Goal: Information Seeking & Learning: Stay updated

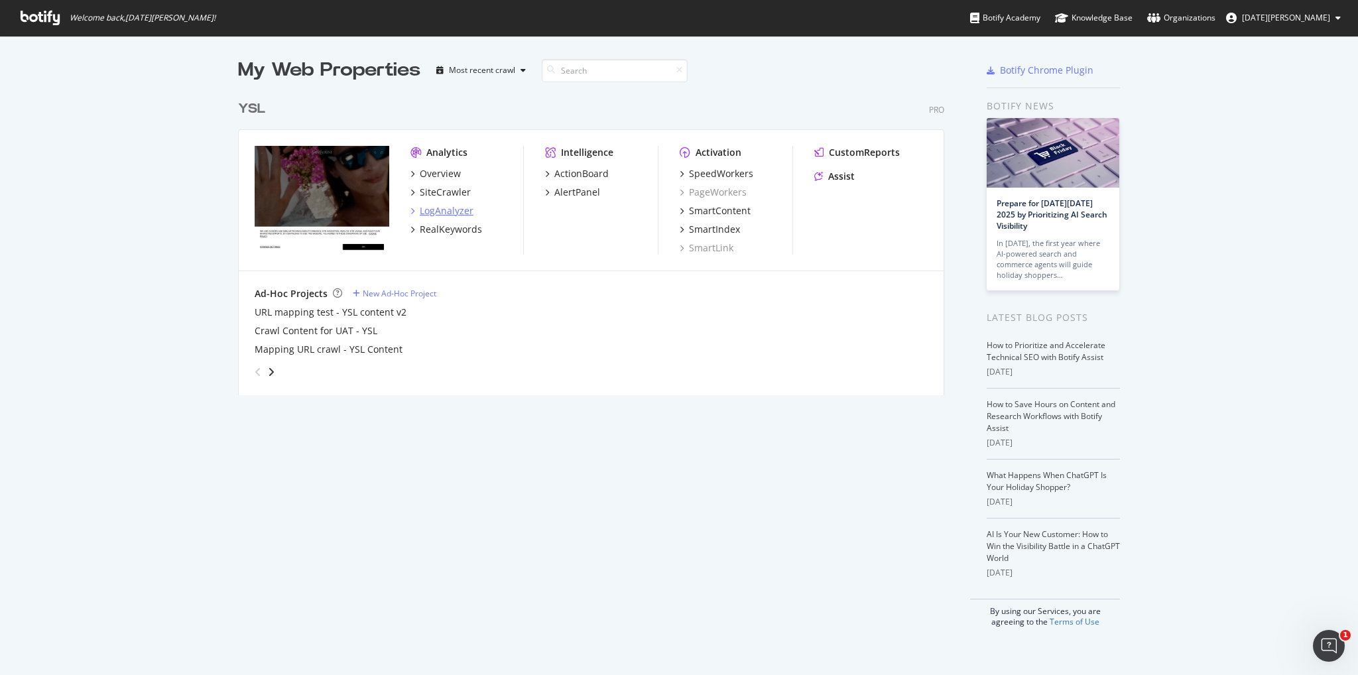
click at [456, 212] on div "LogAnalyzer" at bounding box center [447, 210] width 54 height 13
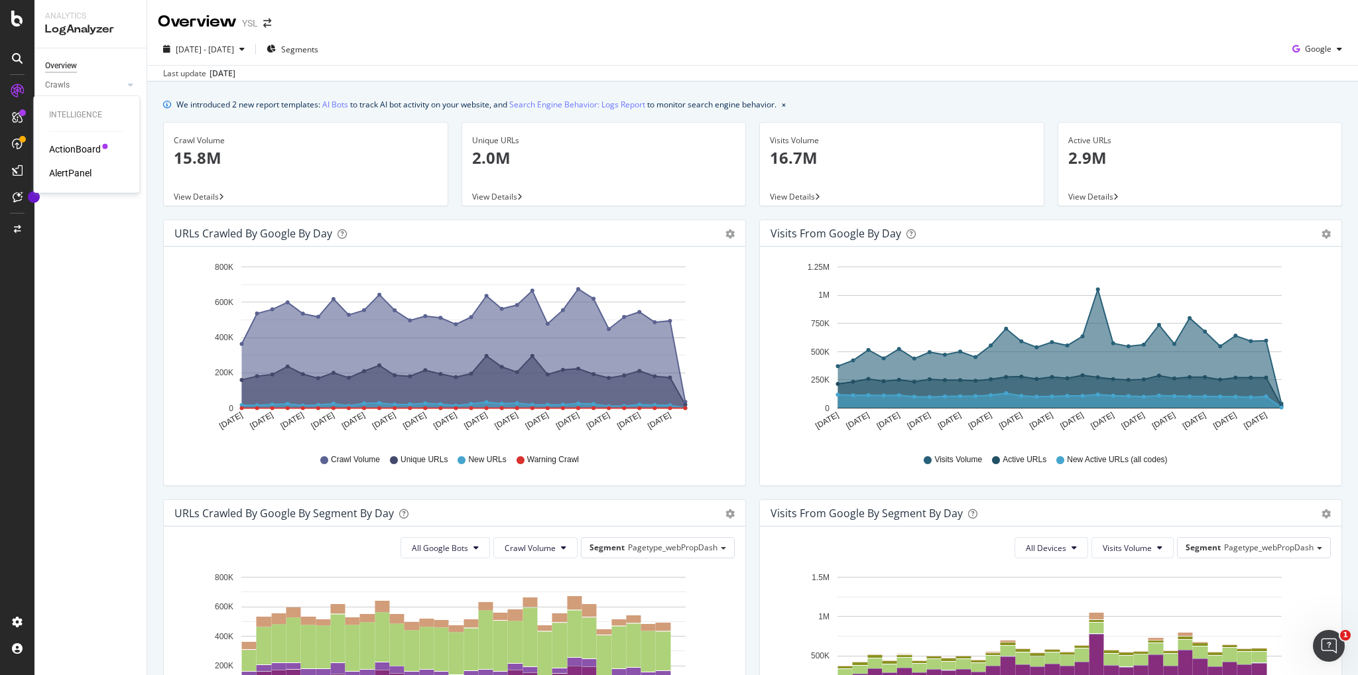
click at [66, 152] on div "ActionBoard" at bounding box center [75, 149] width 52 height 13
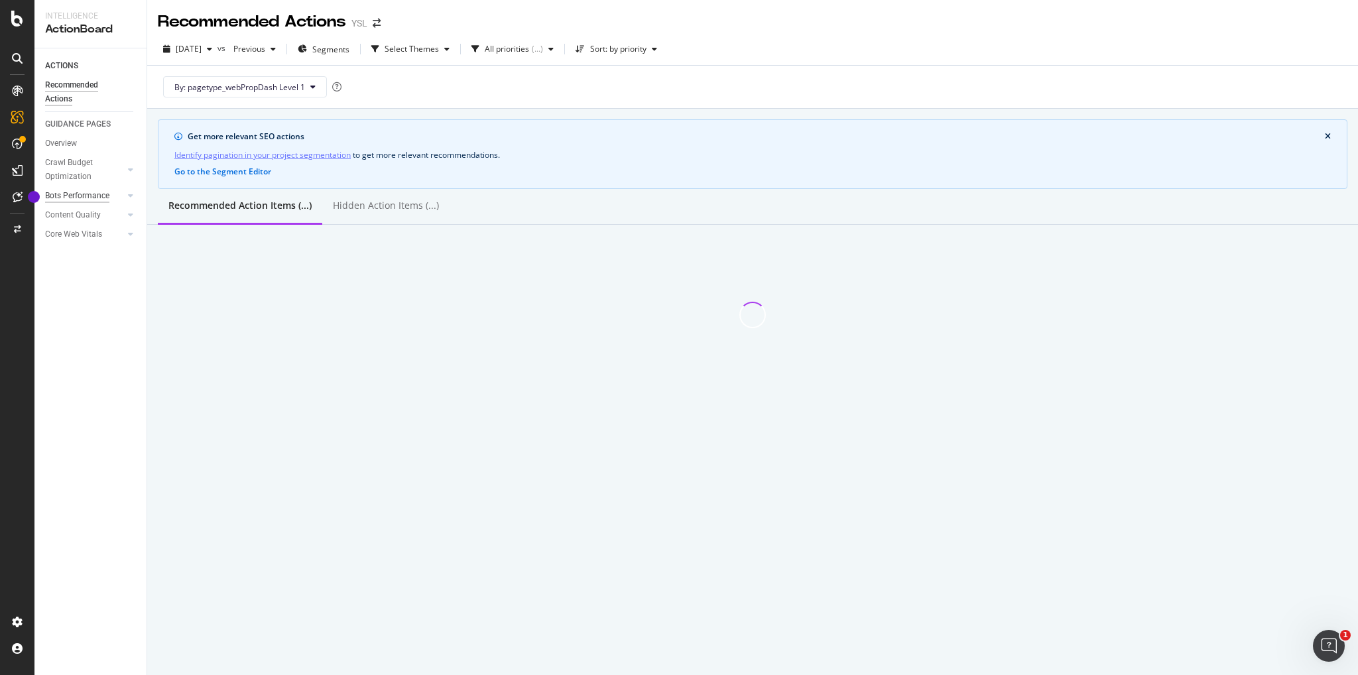
click at [103, 197] on div "Bots Performance" at bounding box center [77, 196] width 64 height 14
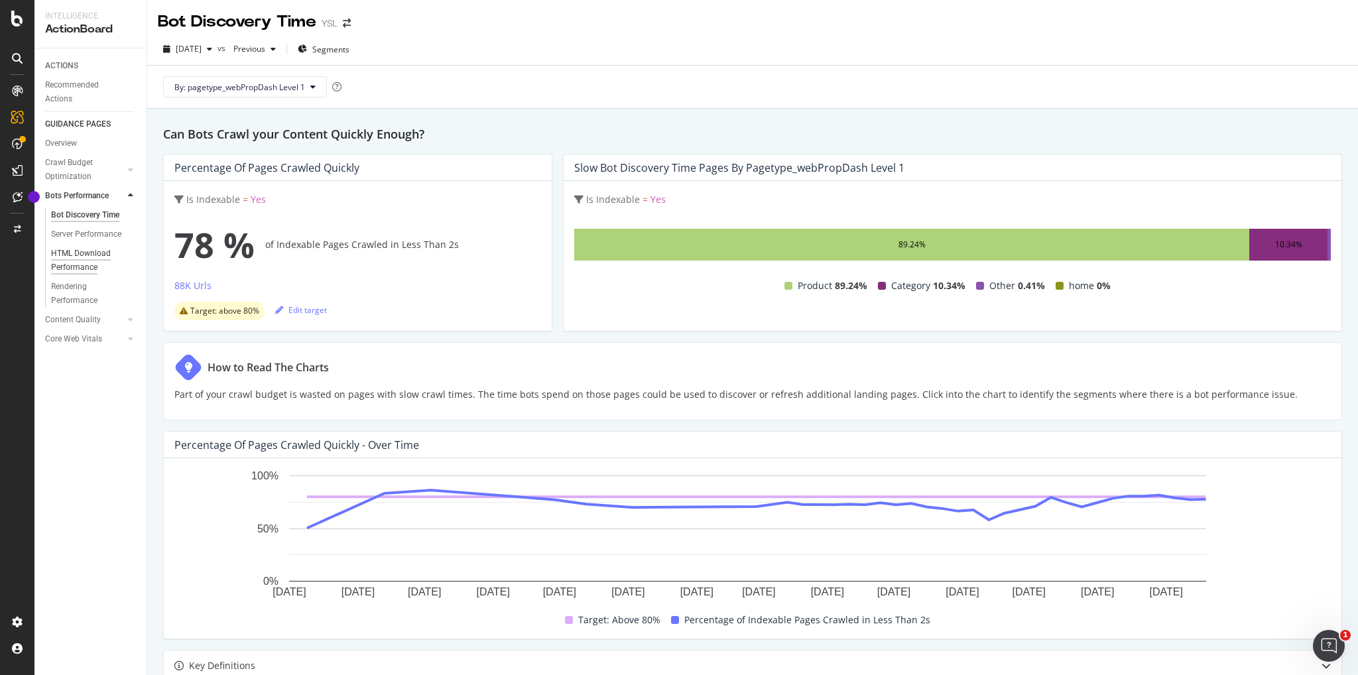
click at [93, 261] on div "HTML Download Performance" at bounding box center [89, 261] width 77 height 28
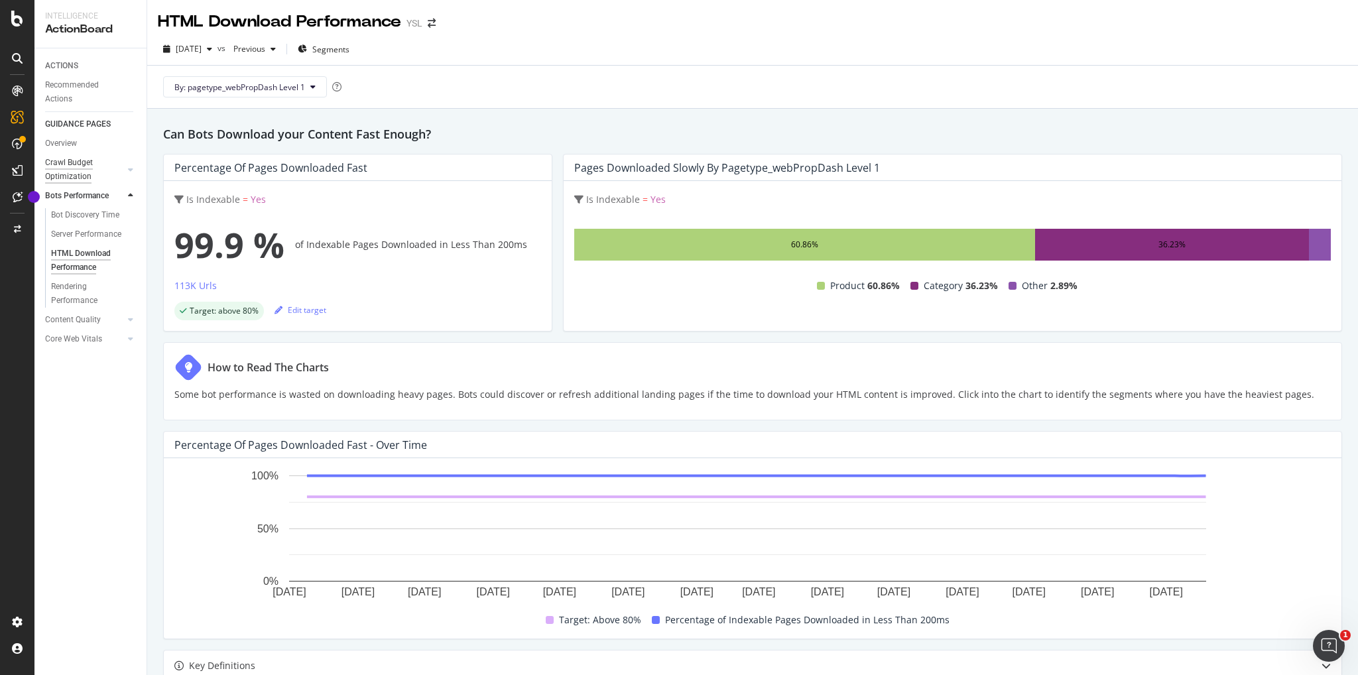
click at [71, 159] on div "Crawl Budget Optimization" at bounding box center [80, 170] width 70 height 28
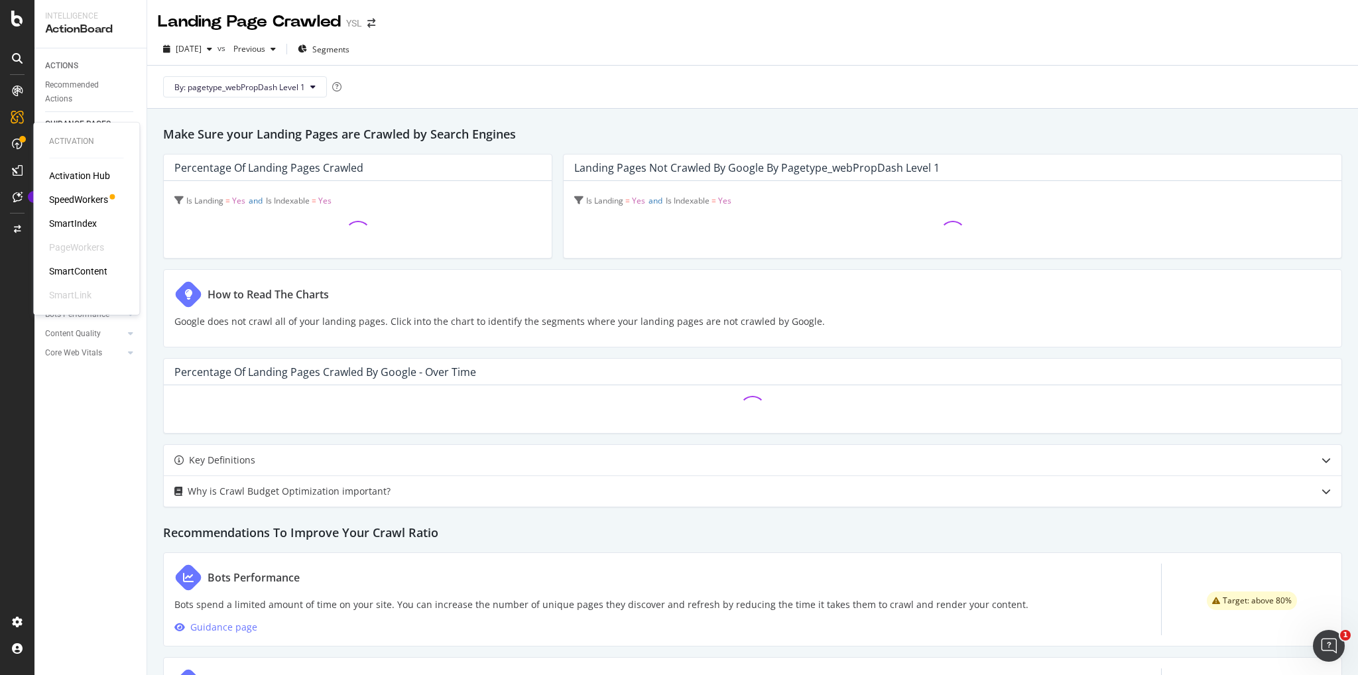
click at [18, 144] on icon at bounding box center [17, 144] width 11 height 11
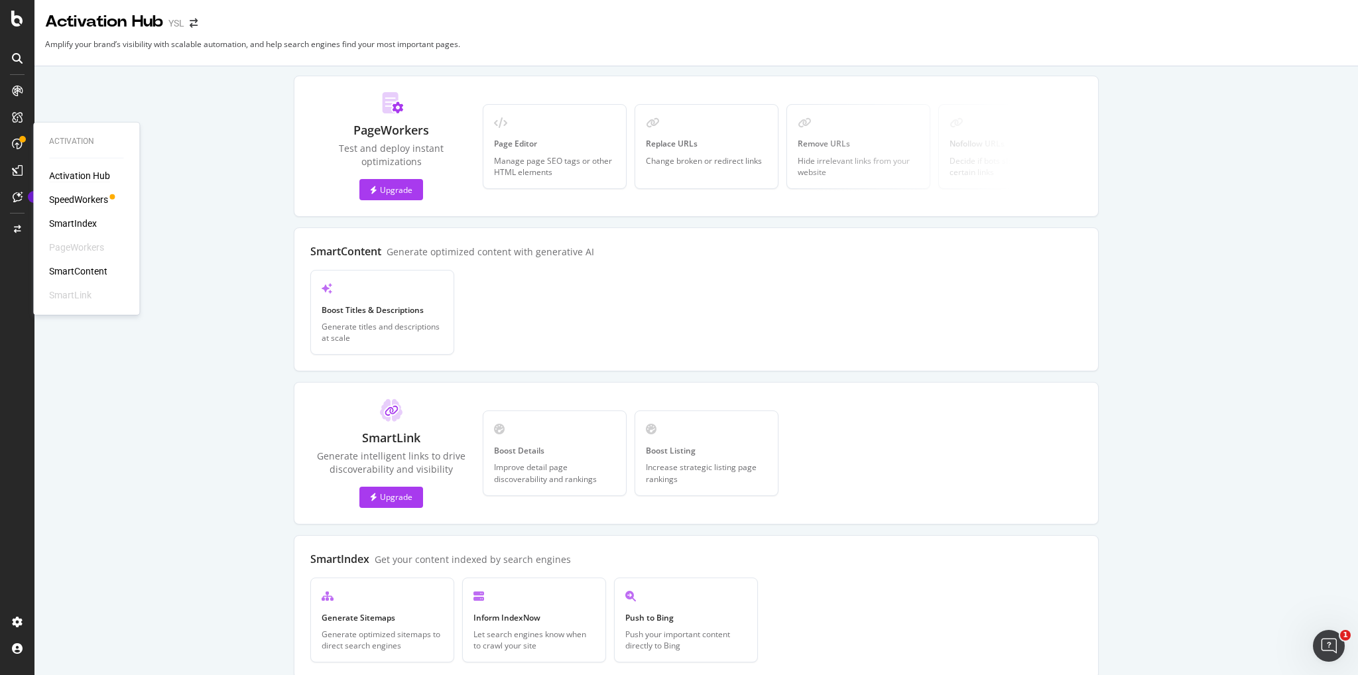
click at [89, 203] on div "SpeedWorkers" at bounding box center [78, 199] width 59 height 13
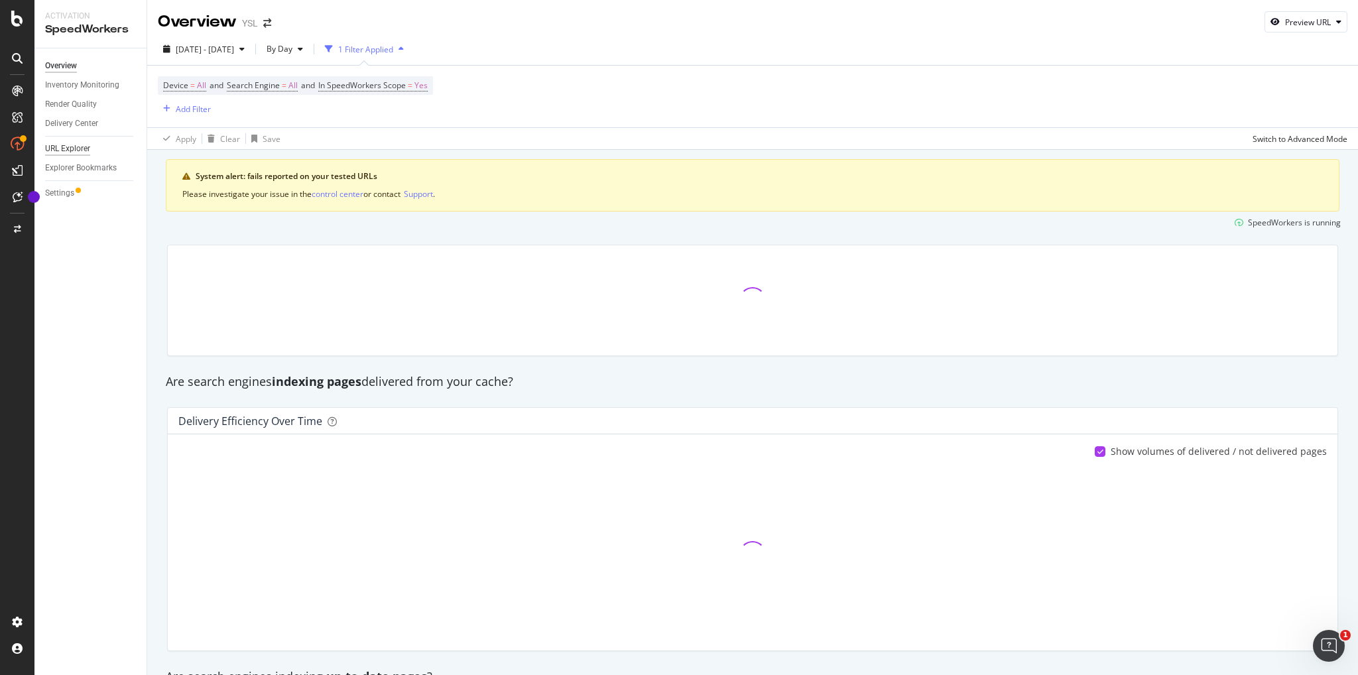
click at [71, 143] on div "URL Explorer" at bounding box center [67, 149] width 45 height 14
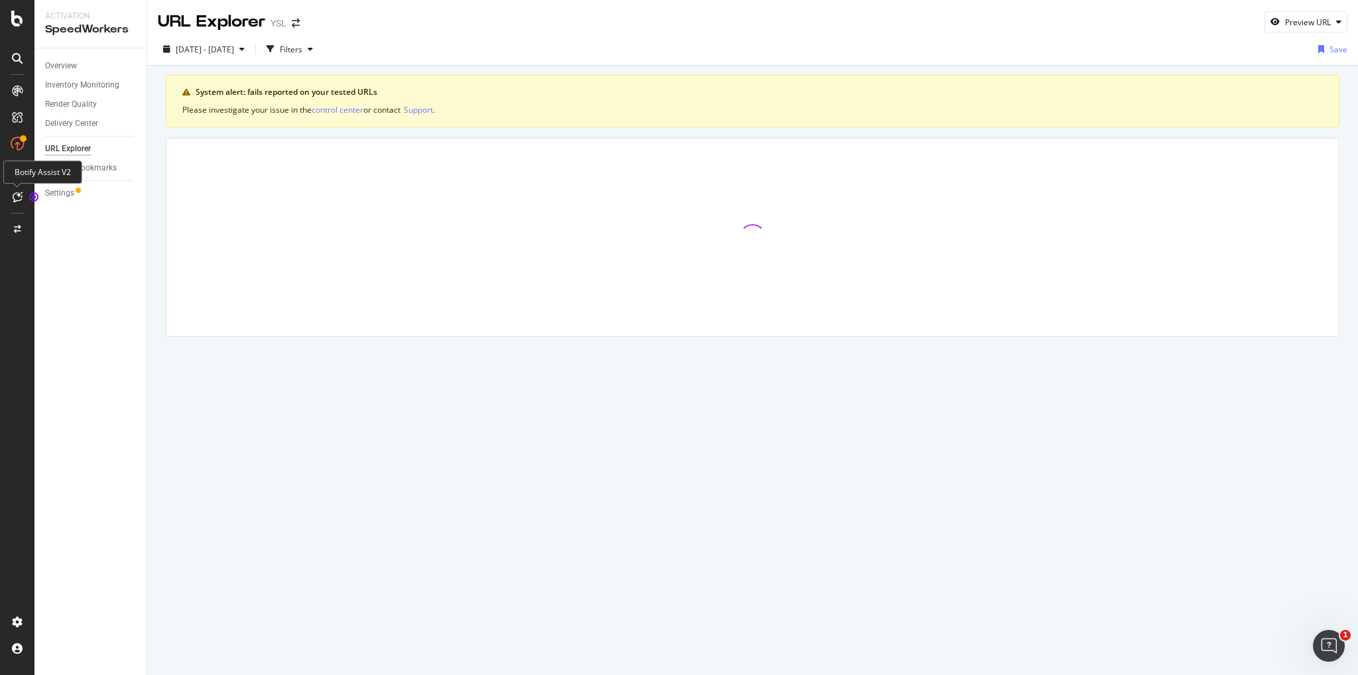
click at [13, 200] on icon at bounding box center [18, 197] width 10 height 11
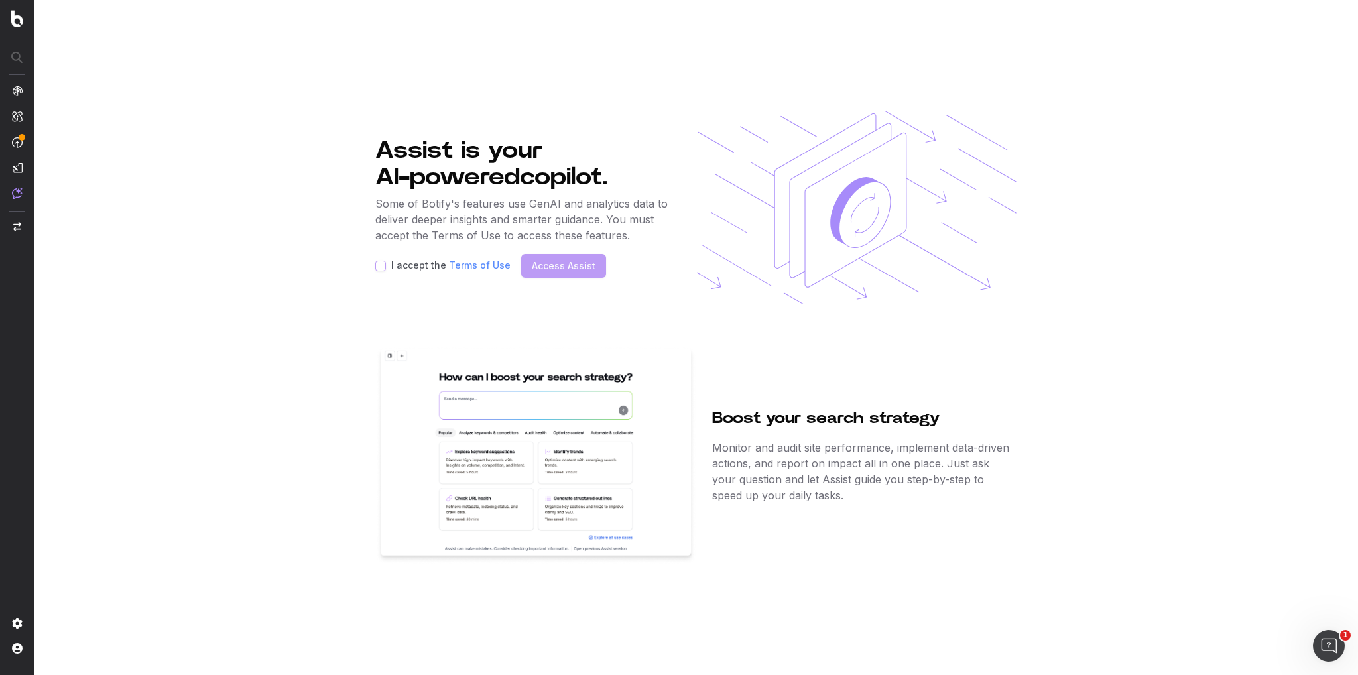
click at [467, 265] on link "Terms of Use" at bounding box center [480, 264] width 62 height 11
click at [19, 134] on div at bounding box center [22, 137] width 7 height 7
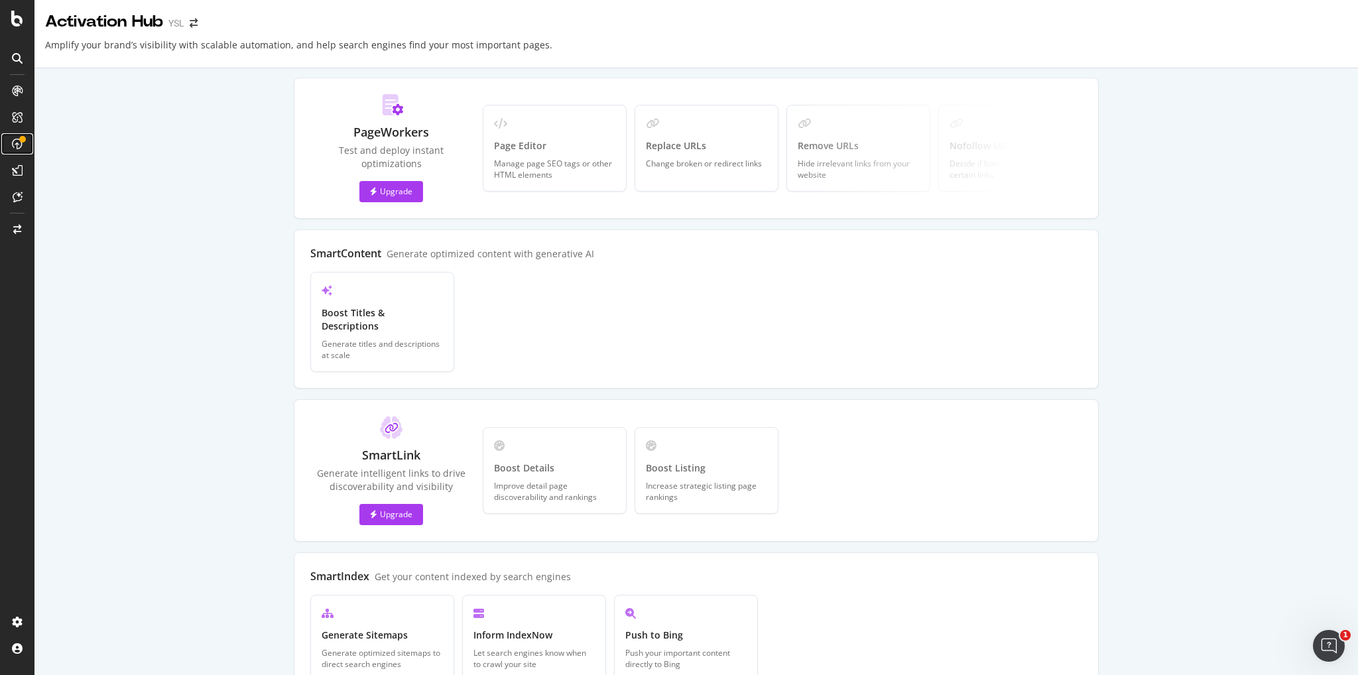
click at [18, 150] on div at bounding box center [17, 143] width 21 height 21
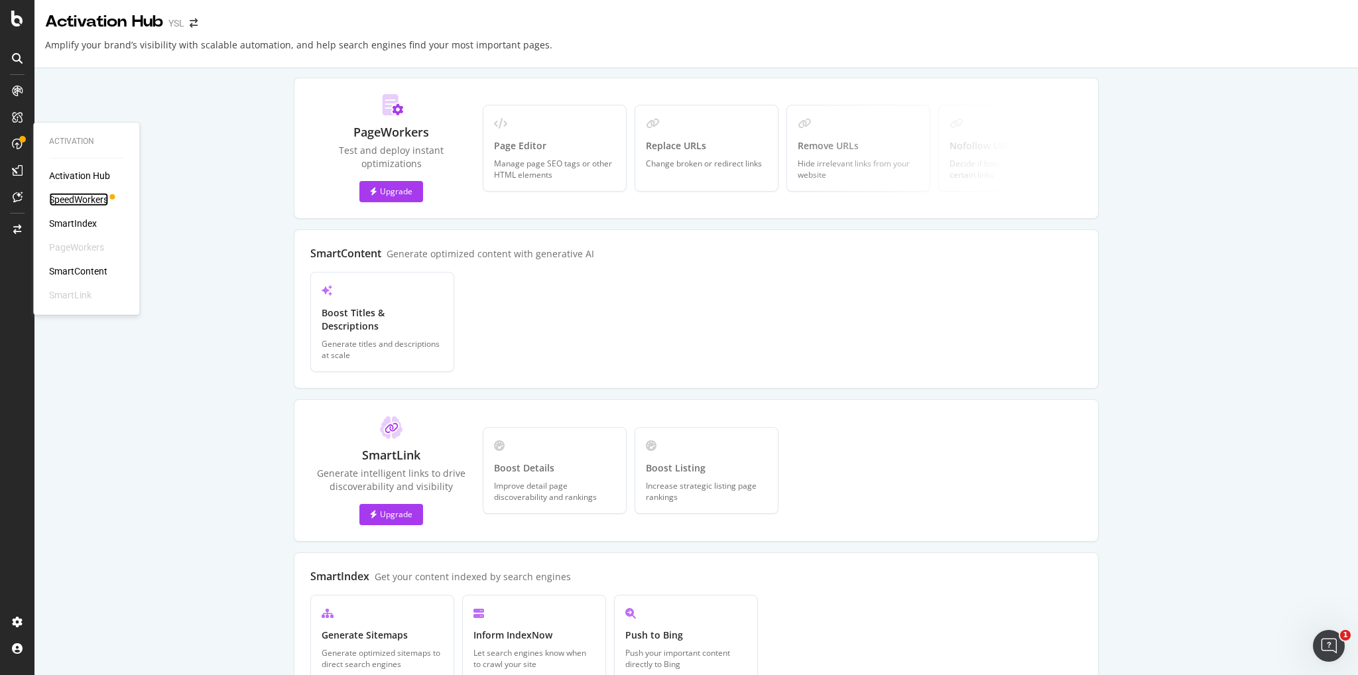
click at [105, 202] on div "SpeedWorkers" at bounding box center [78, 199] width 59 height 13
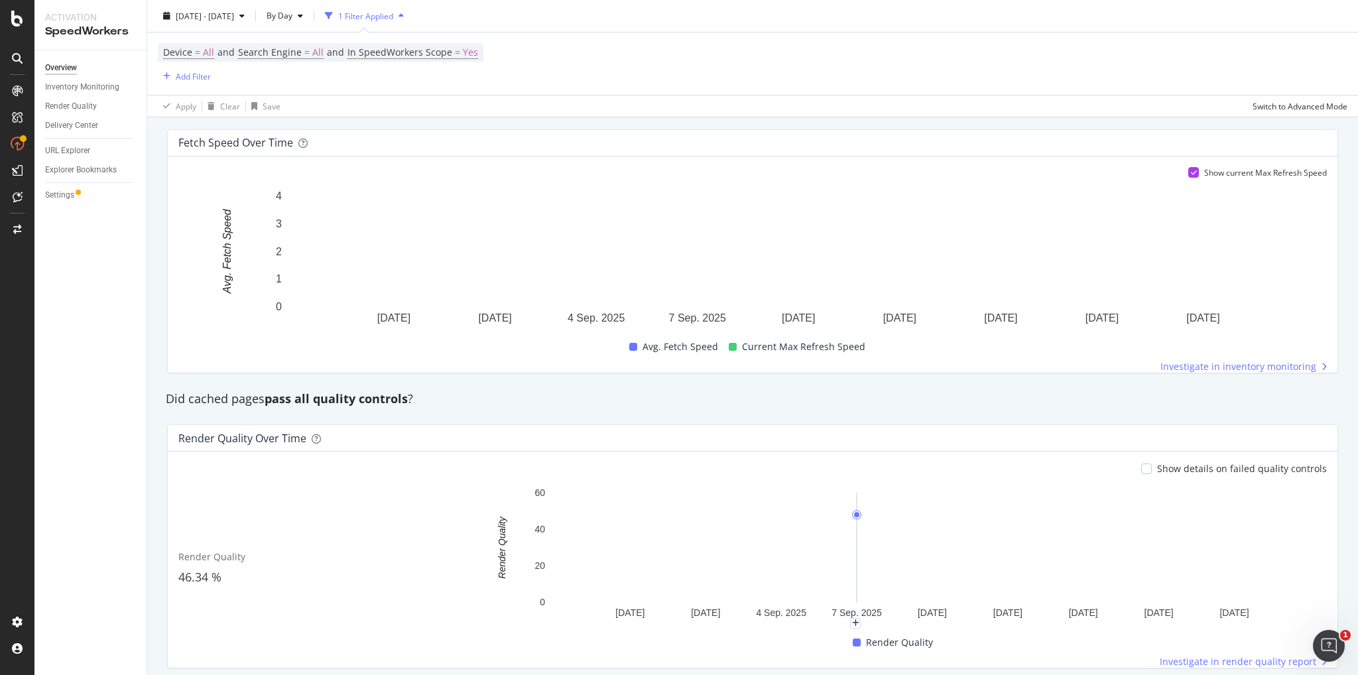
scroll to position [919, 0]
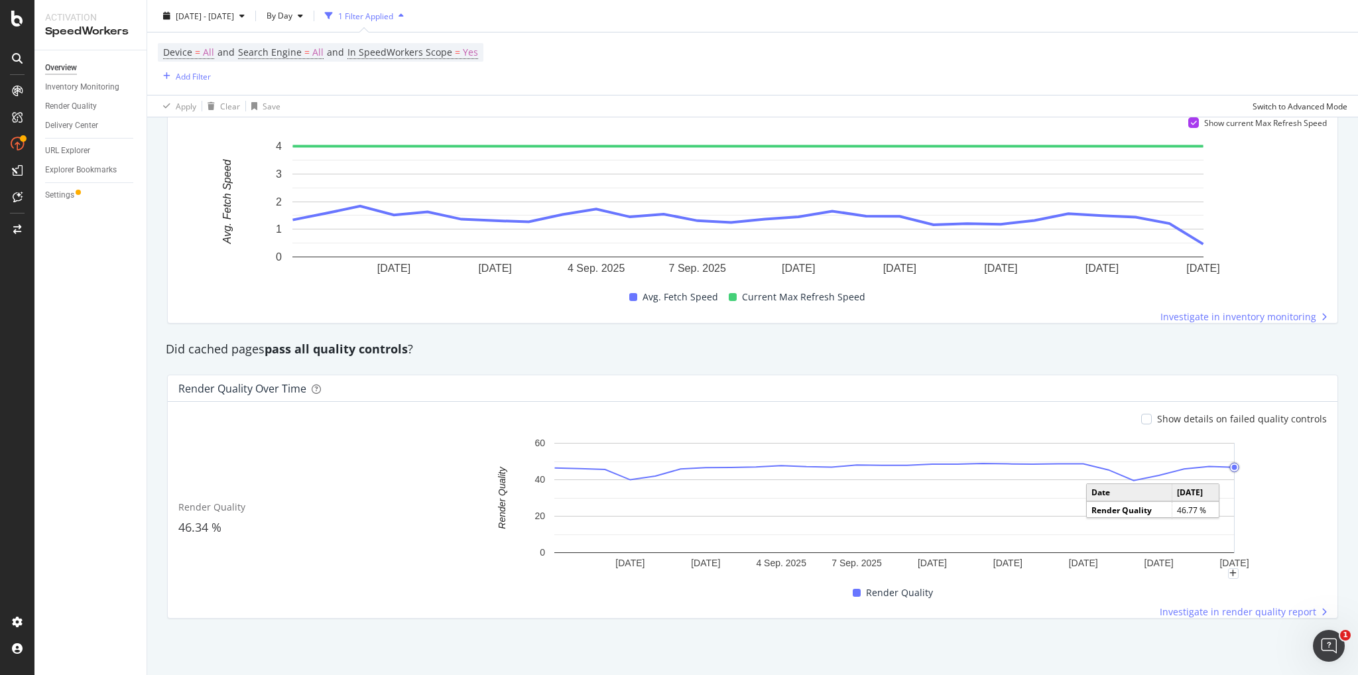
click at [1224, 468] on rect "A chart." at bounding box center [894, 498] width 680 height 110
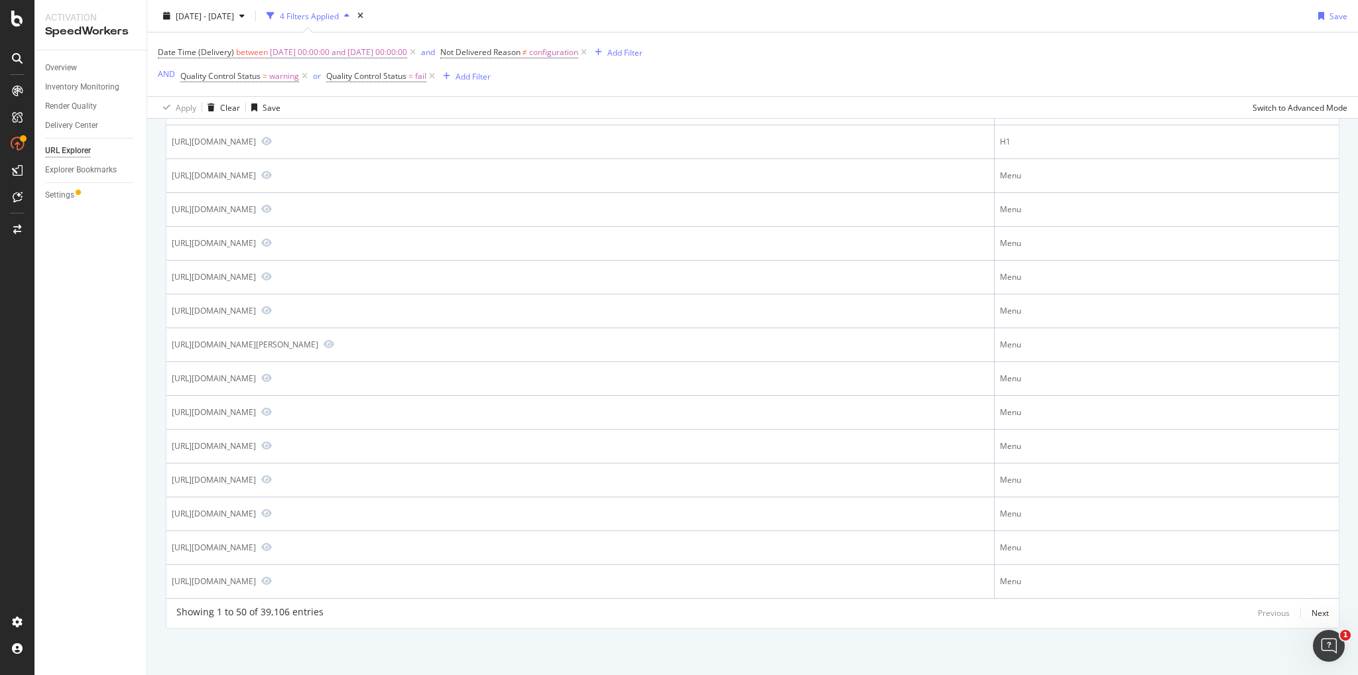
scroll to position [1472, 0]
click at [99, 169] on div "Explorer Bookmarks" at bounding box center [81, 170] width 72 height 14
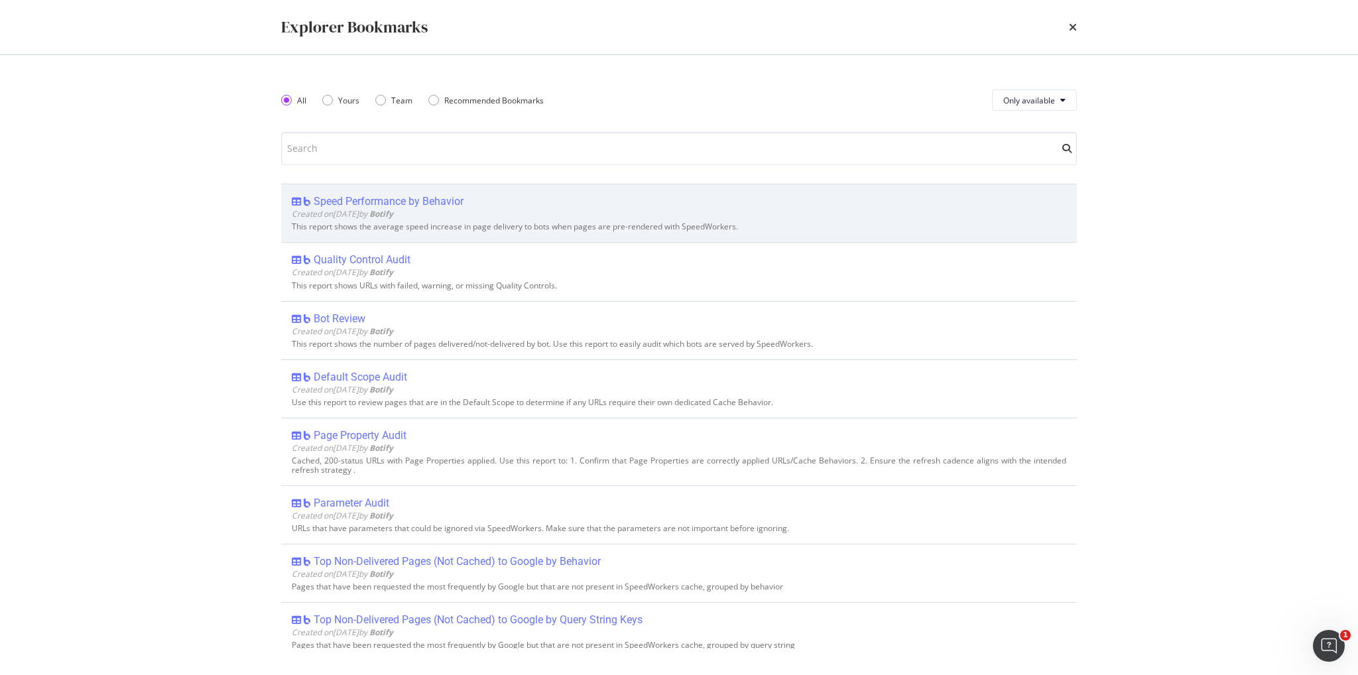
click at [451, 205] on div "Speed Performance by Behavior" at bounding box center [389, 201] width 150 height 13
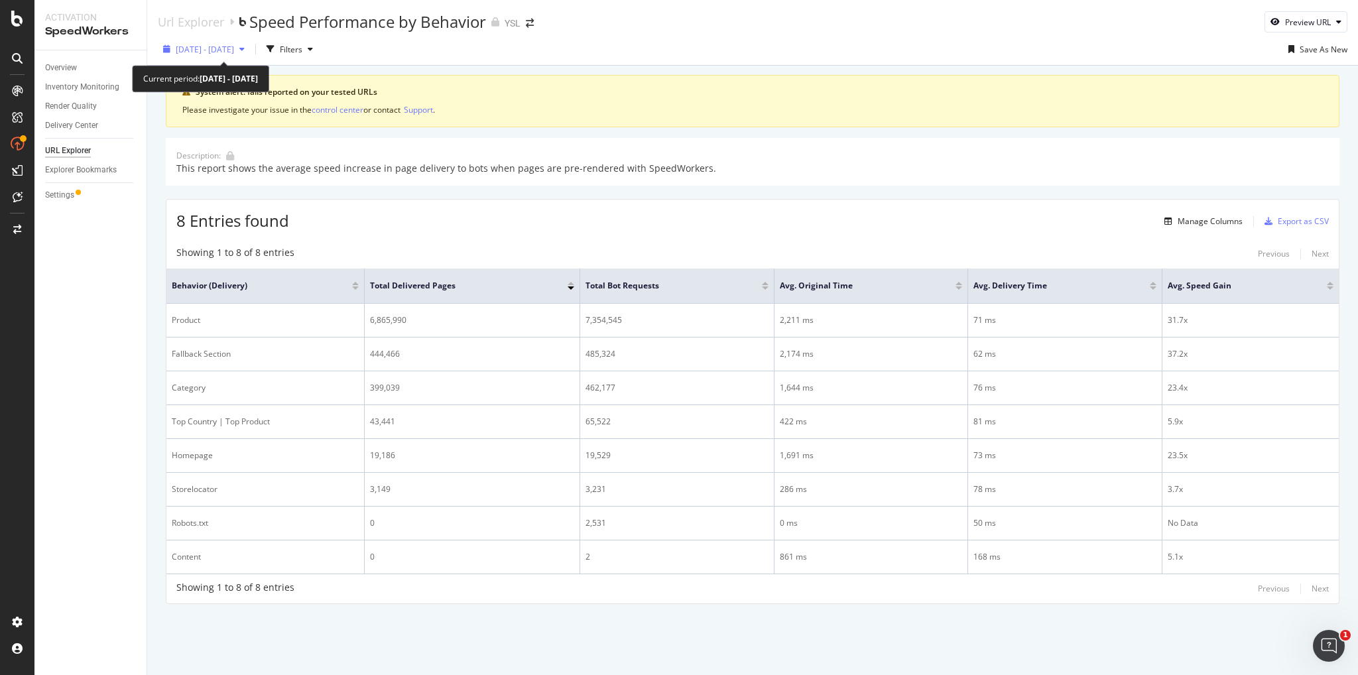
click at [225, 48] on span "[DATE] - [DATE]" at bounding box center [205, 49] width 58 height 11
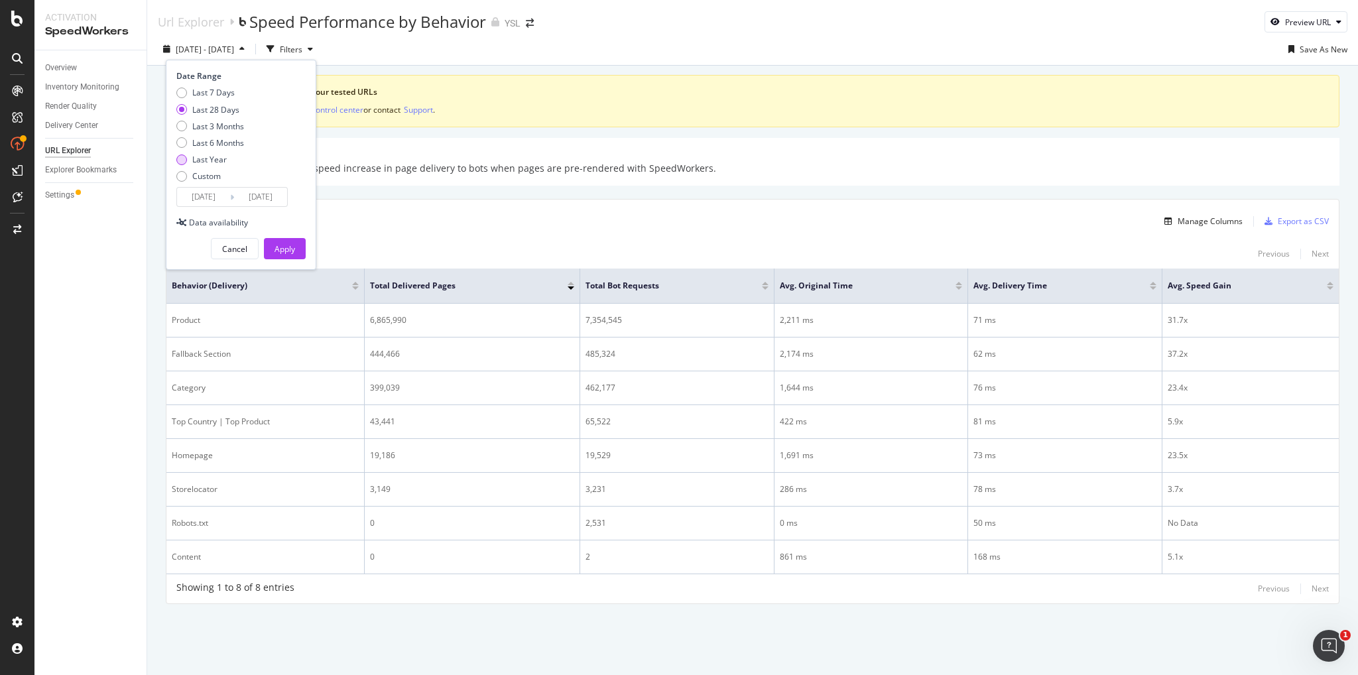
click at [185, 160] on div "Last Year" at bounding box center [181, 159] width 11 height 11
type input "2024/09/23"
click at [286, 247] on div "Apply" at bounding box center [284, 248] width 21 height 11
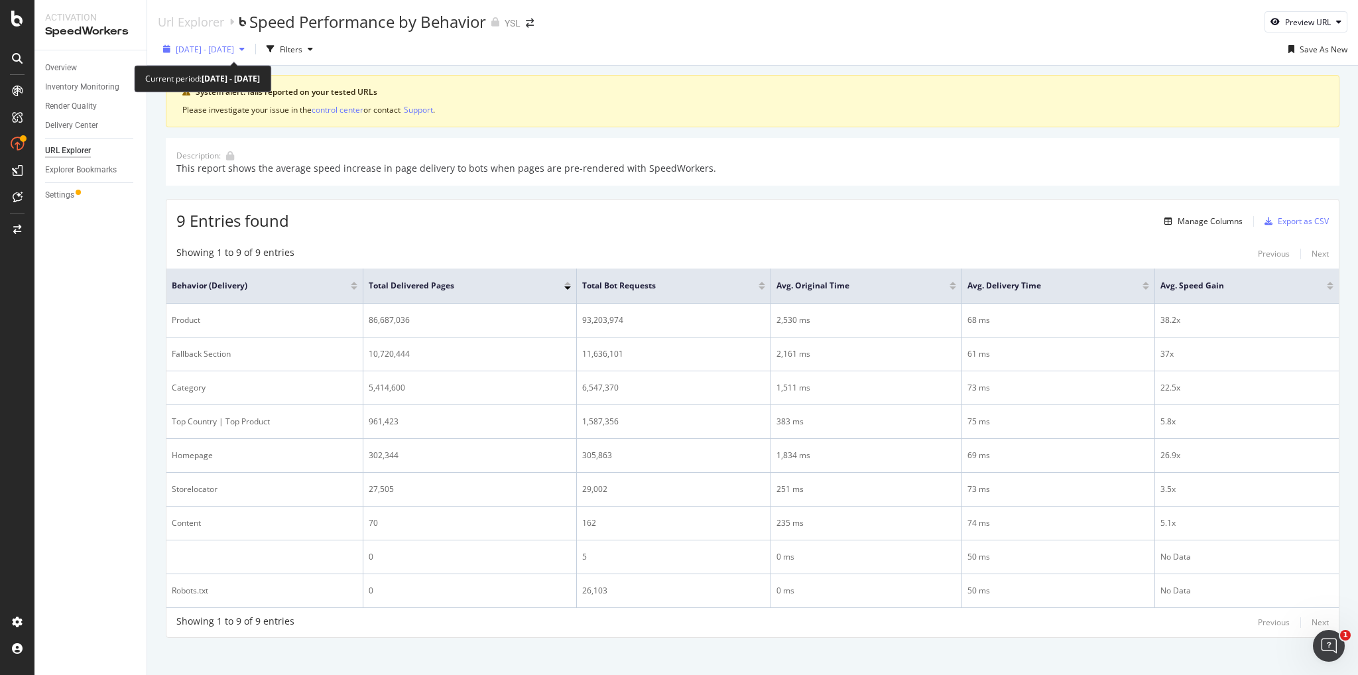
click at [234, 48] on span "2024 Sep. 23rd - 2025 Sep. 22nd" at bounding box center [205, 49] width 58 height 11
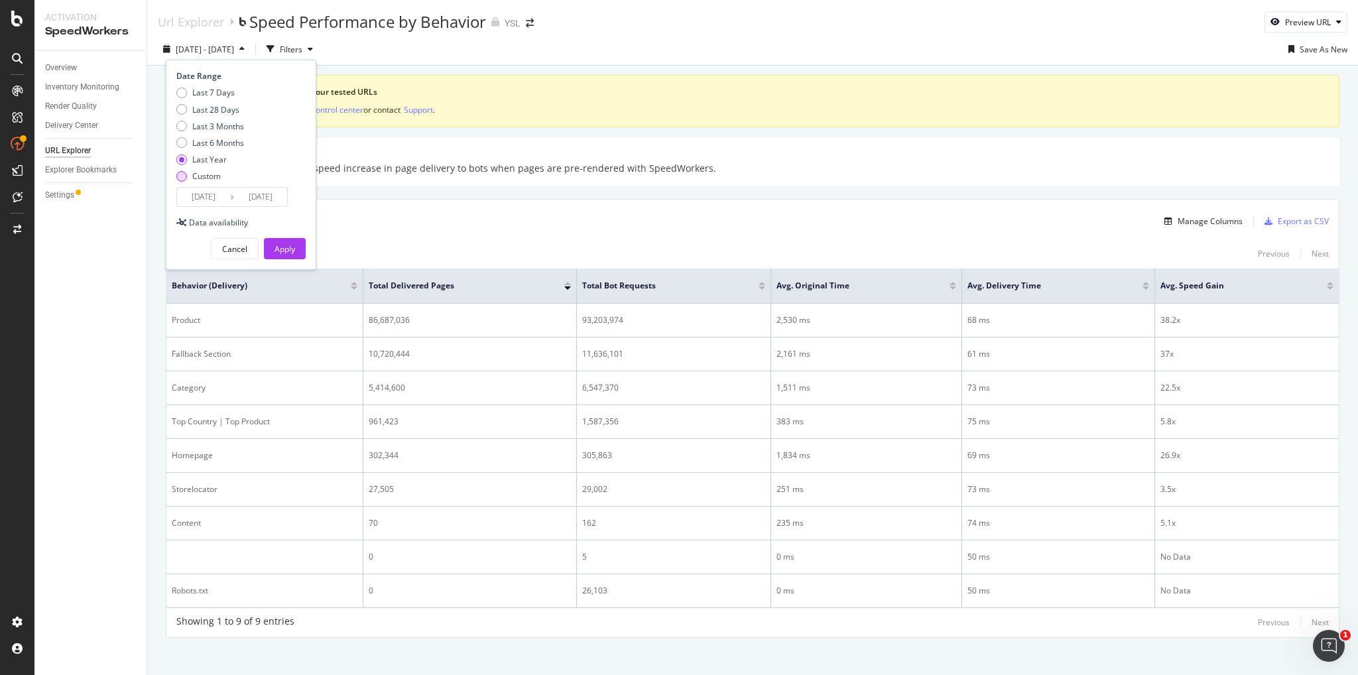
click at [176, 176] on div "Custom" at bounding box center [181, 176] width 11 height 11
click at [213, 197] on input "2025/08/26" at bounding box center [203, 197] width 53 height 19
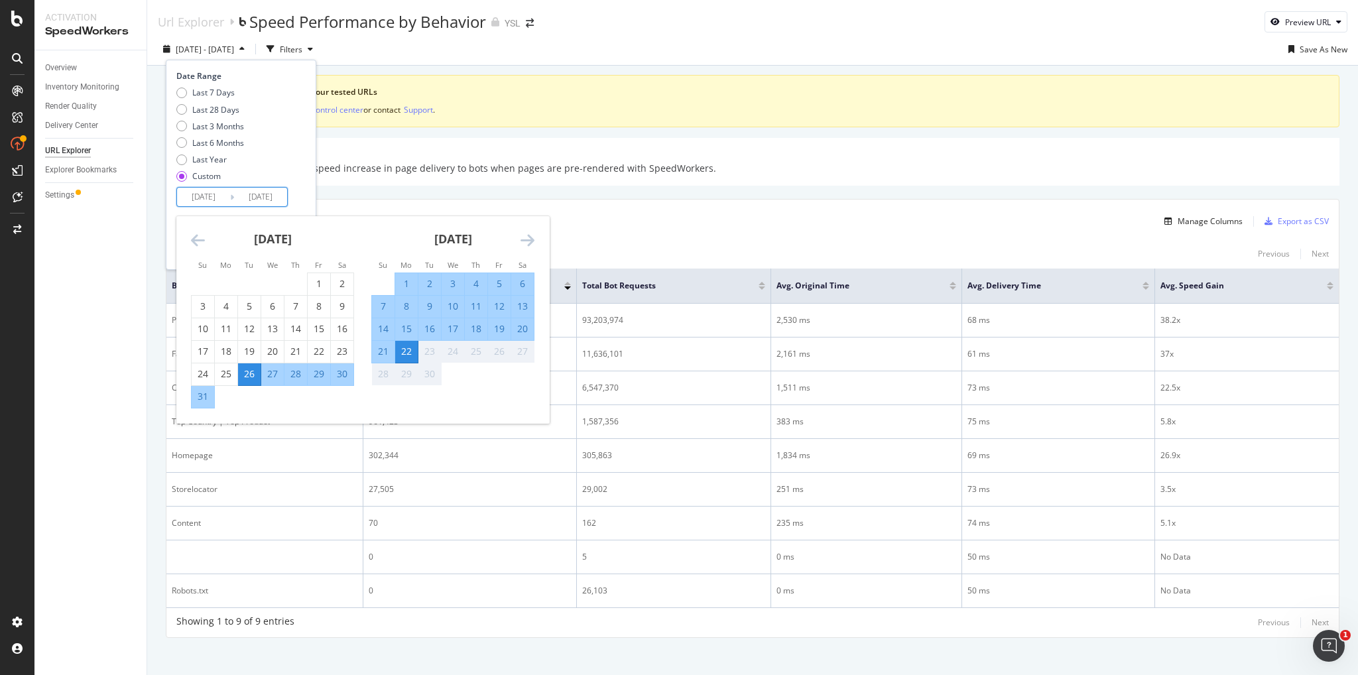
click at [195, 240] on icon "Move backward to switch to the previous month." at bounding box center [198, 240] width 14 height 16
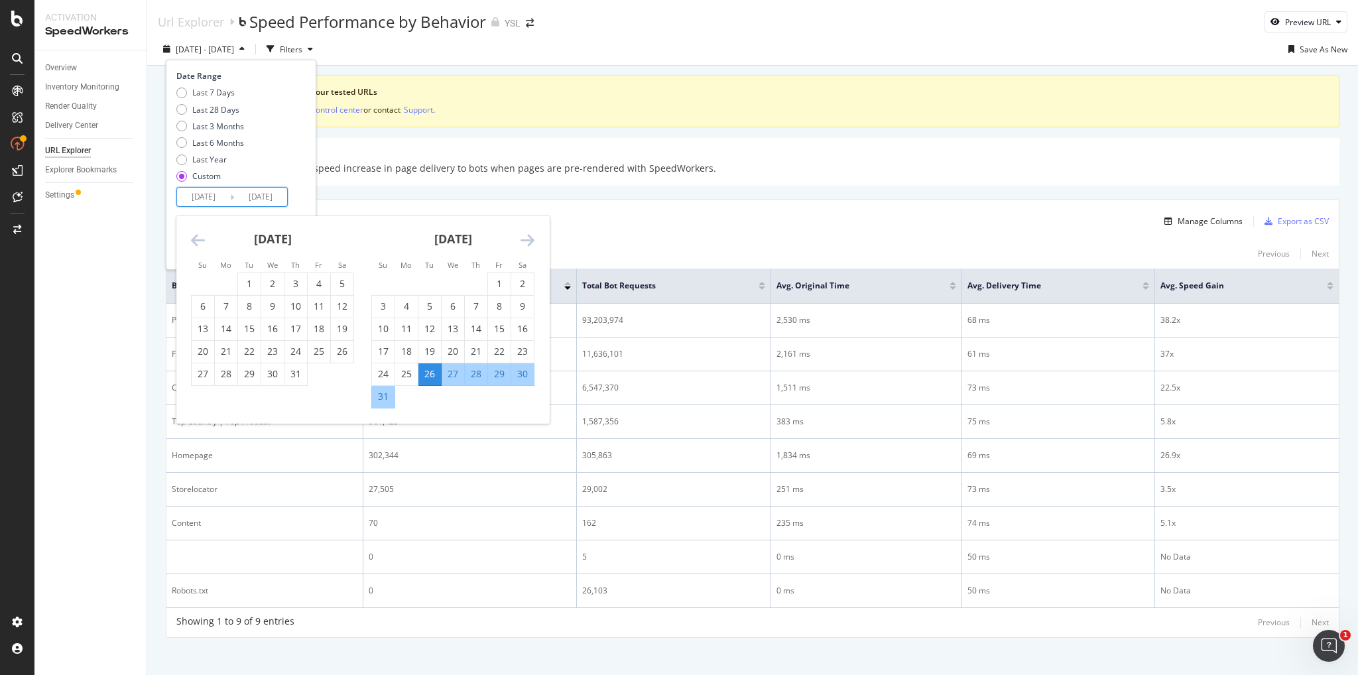
click at [195, 240] on icon "Move backward to switch to the previous month." at bounding box center [198, 240] width 14 height 16
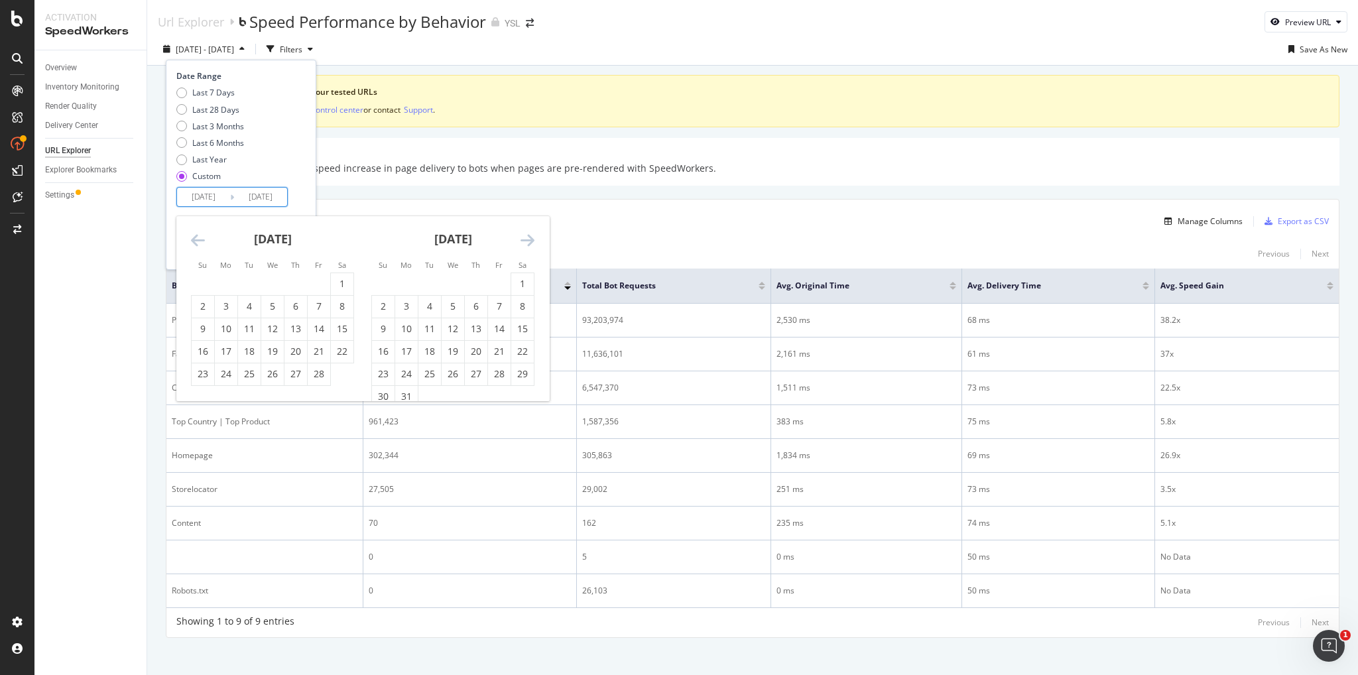
click at [195, 240] on icon "Move backward to switch to the previous month." at bounding box center [198, 240] width 14 height 16
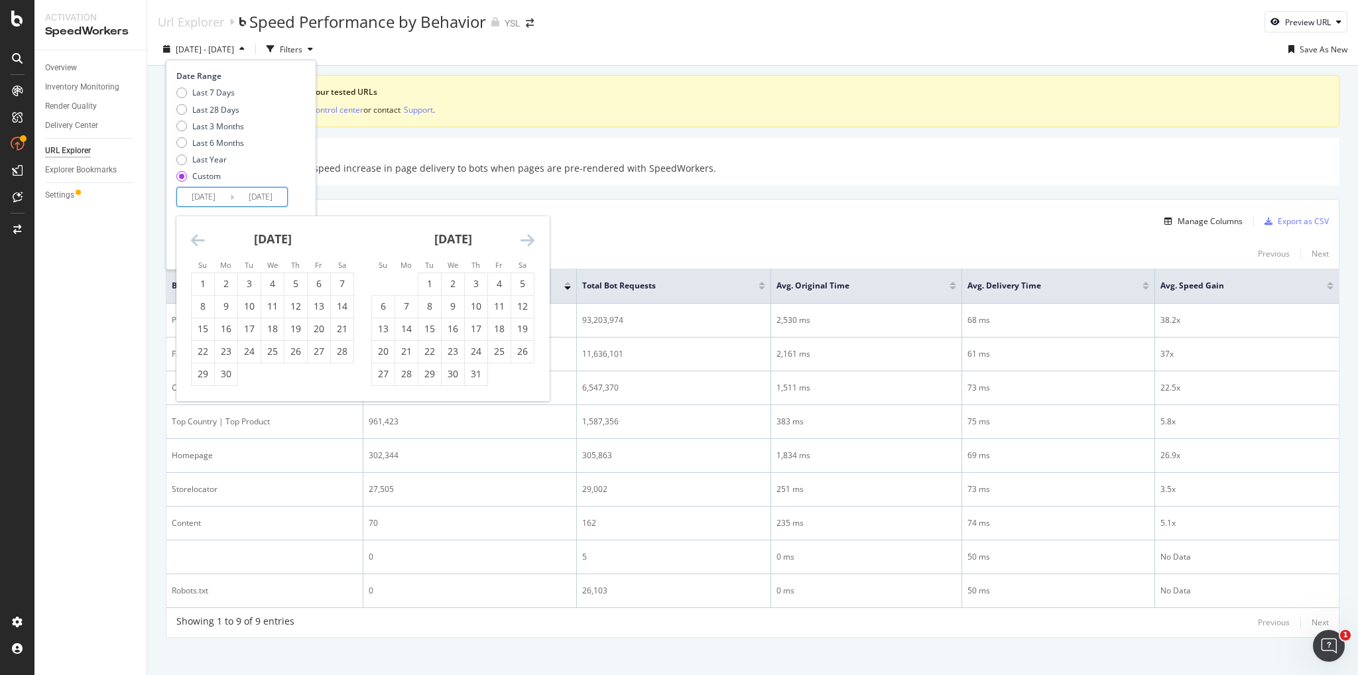
click at [195, 240] on icon "Move backward to switch to the previous month." at bounding box center [198, 240] width 14 height 16
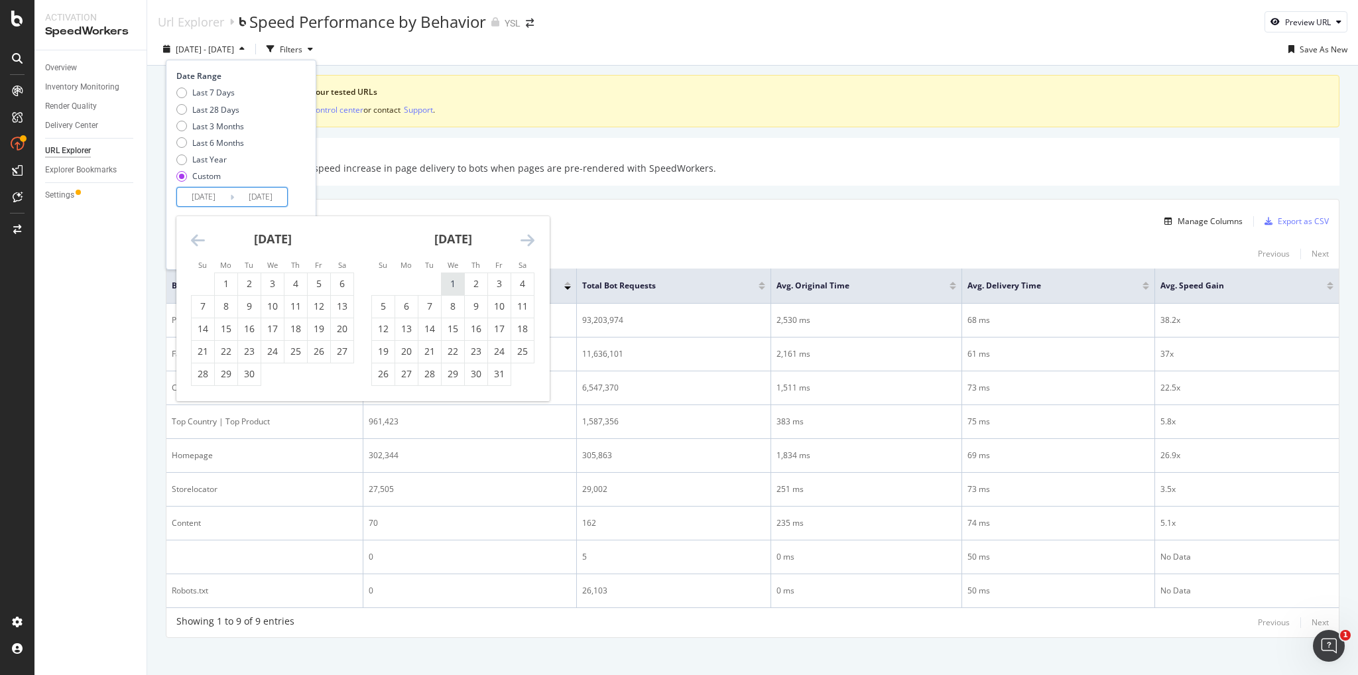
click at [450, 274] on div "1" at bounding box center [453, 284] width 23 height 22
type input "2024/05/01"
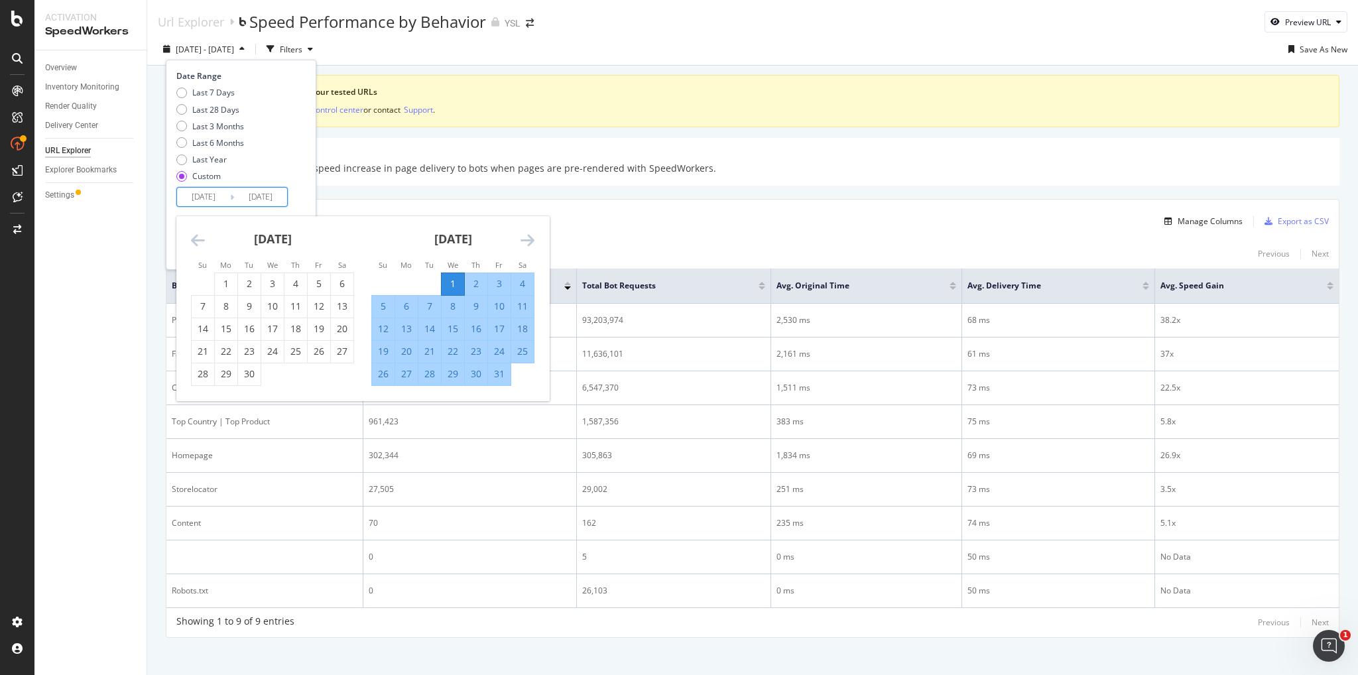
drag, startPoint x: 505, startPoint y: 367, endPoint x: 510, endPoint y: 374, distance: 8.5
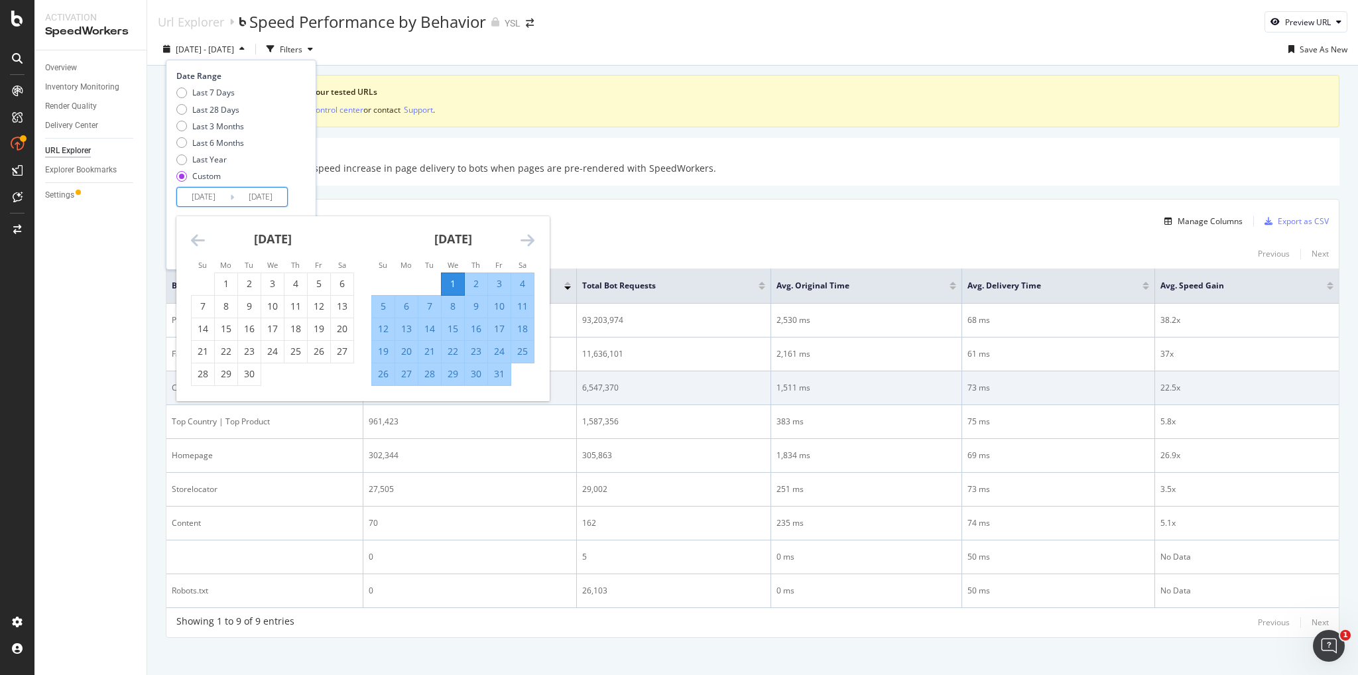
click at [504, 368] on div "31" at bounding box center [499, 373] width 23 height 13
type input "2024/05/31"
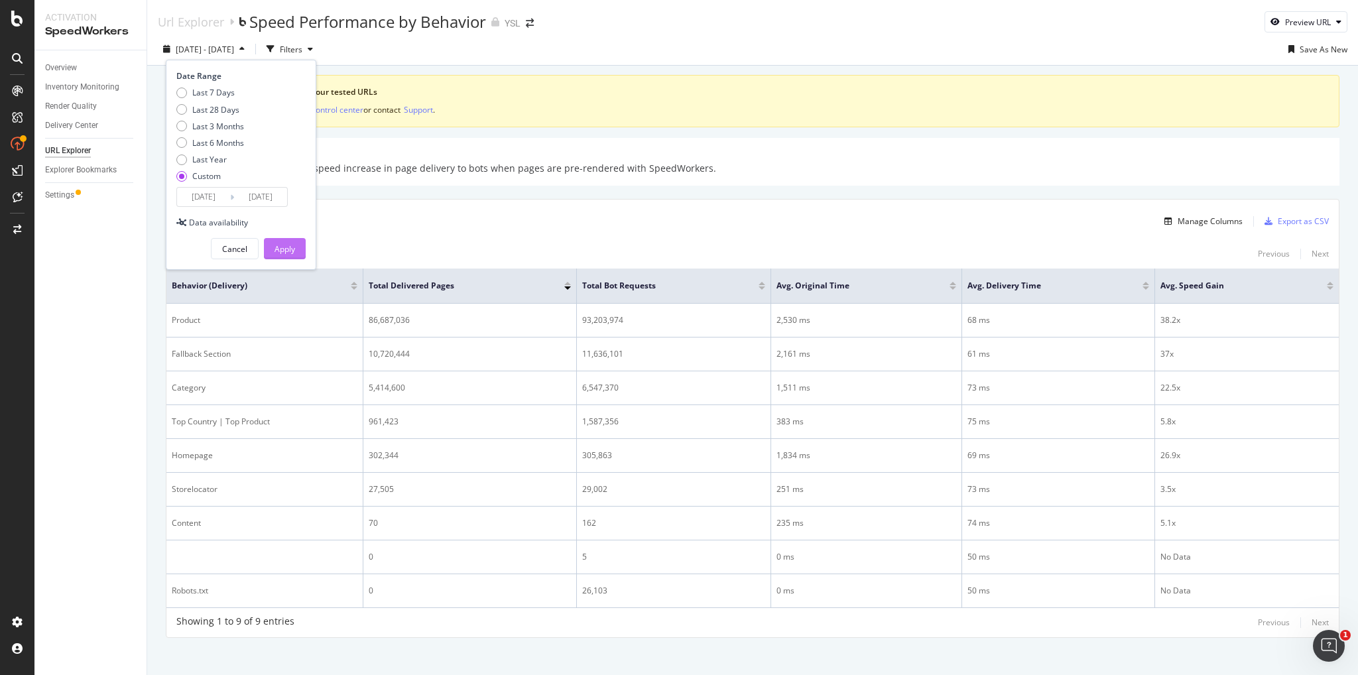
click at [289, 255] on div "Apply" at bounding box center [284, 249] width 21 height 20
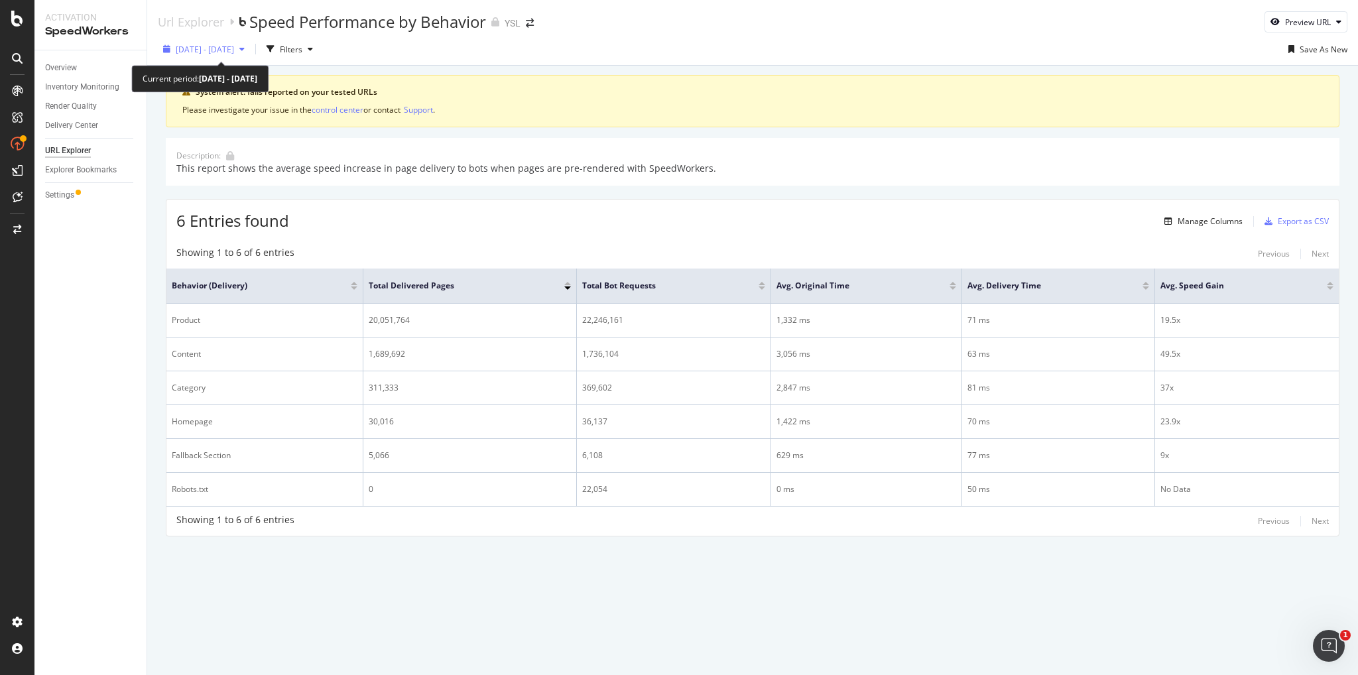
click at [234, 48] on span "2024 May. 1st - May. 31st" at bounding box center [205, 49] width 58 height 11
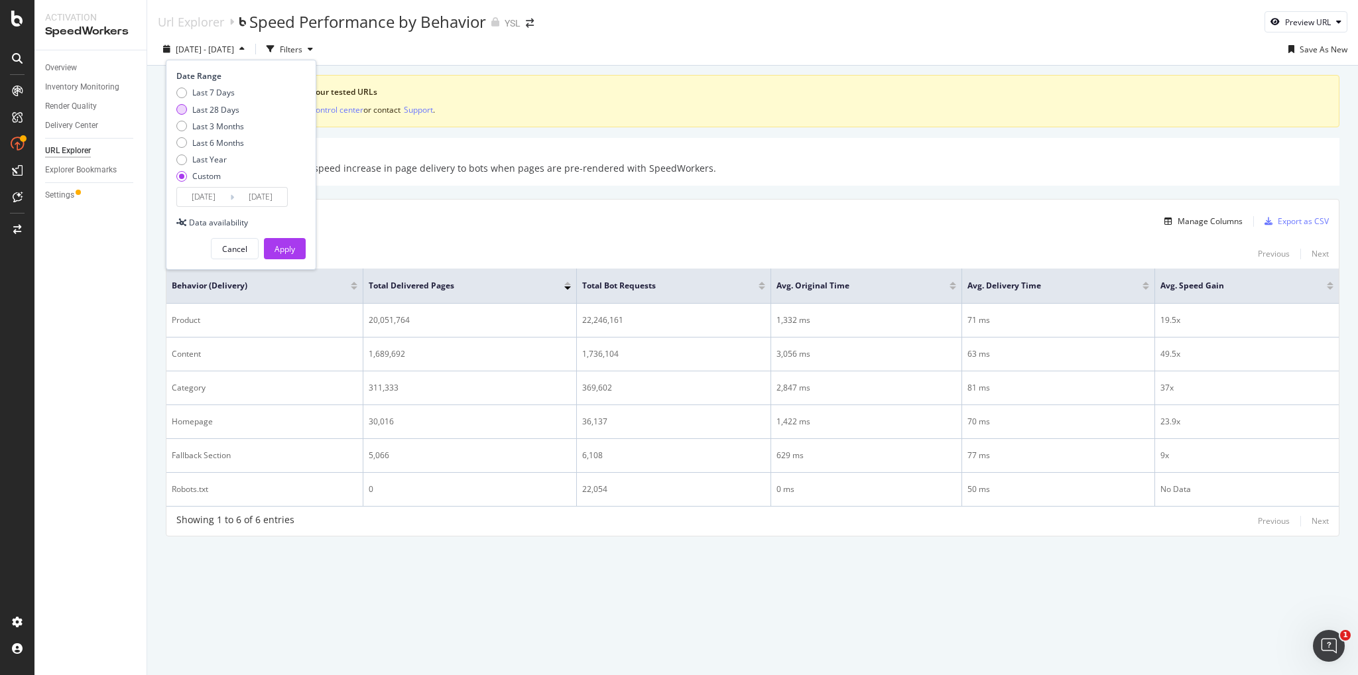
click at [182, 105] on div "Last 28 Days" at bounding box center [181, 109] width 11 height 11
type input "2025/08/26"
type input "2025/09/22"
click at [290, 246] on div "Apply" at bounding box center [284, 248] width 21 height 11
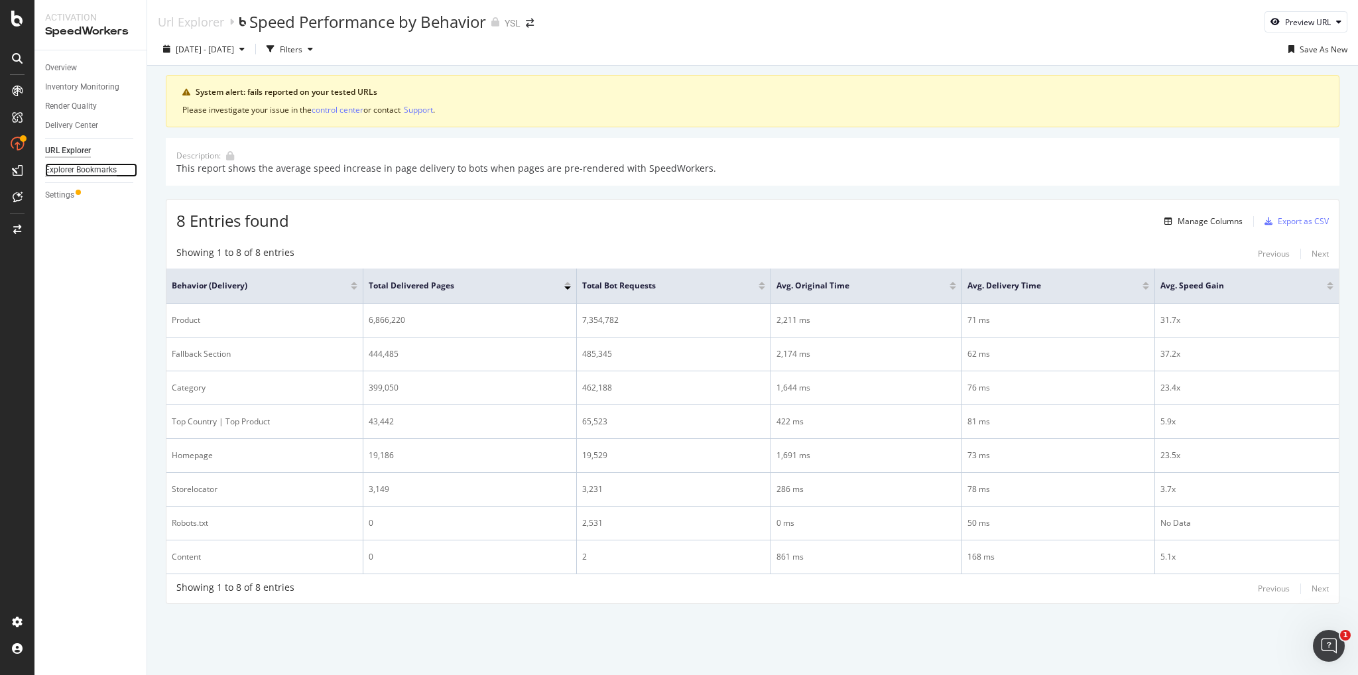
click at [76, 172] on div "Explorer Bookmarks" at bounding box center [81, 170] width 72 height 14
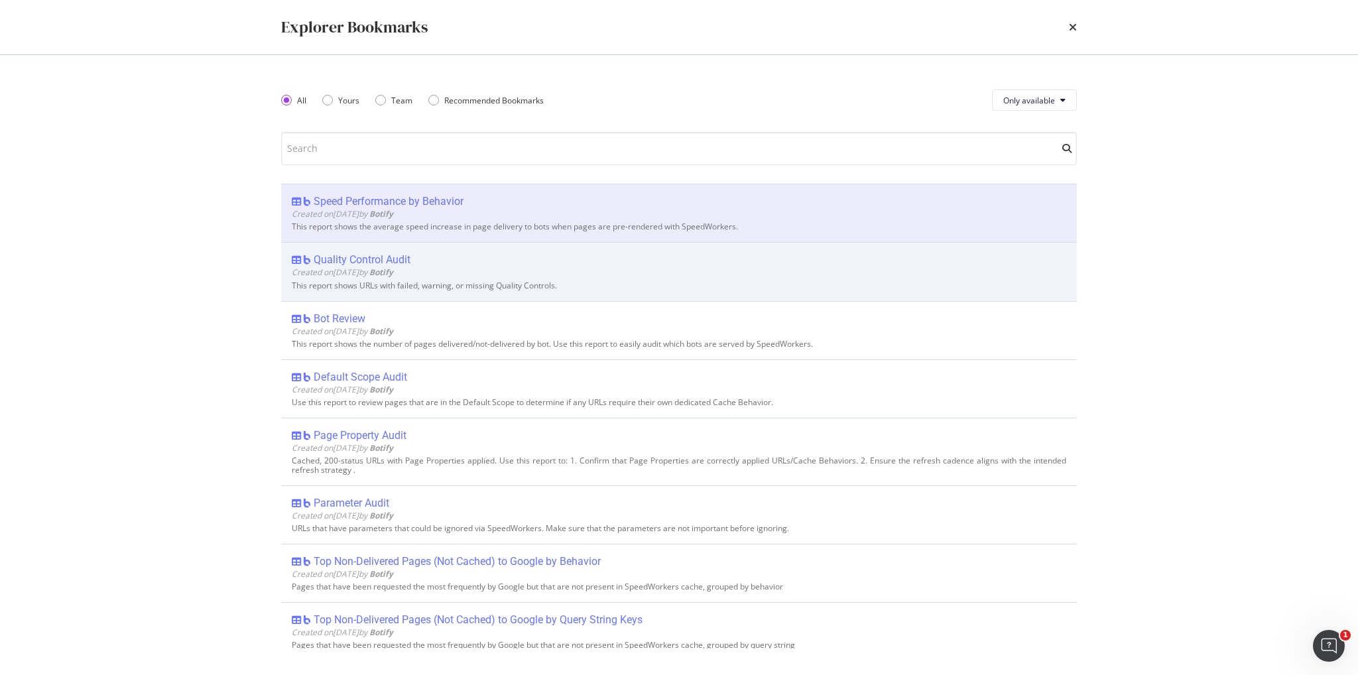
click at [404, 257] on div "Quality Control Audit" at bounding box center [362, 259] width 97 height 13
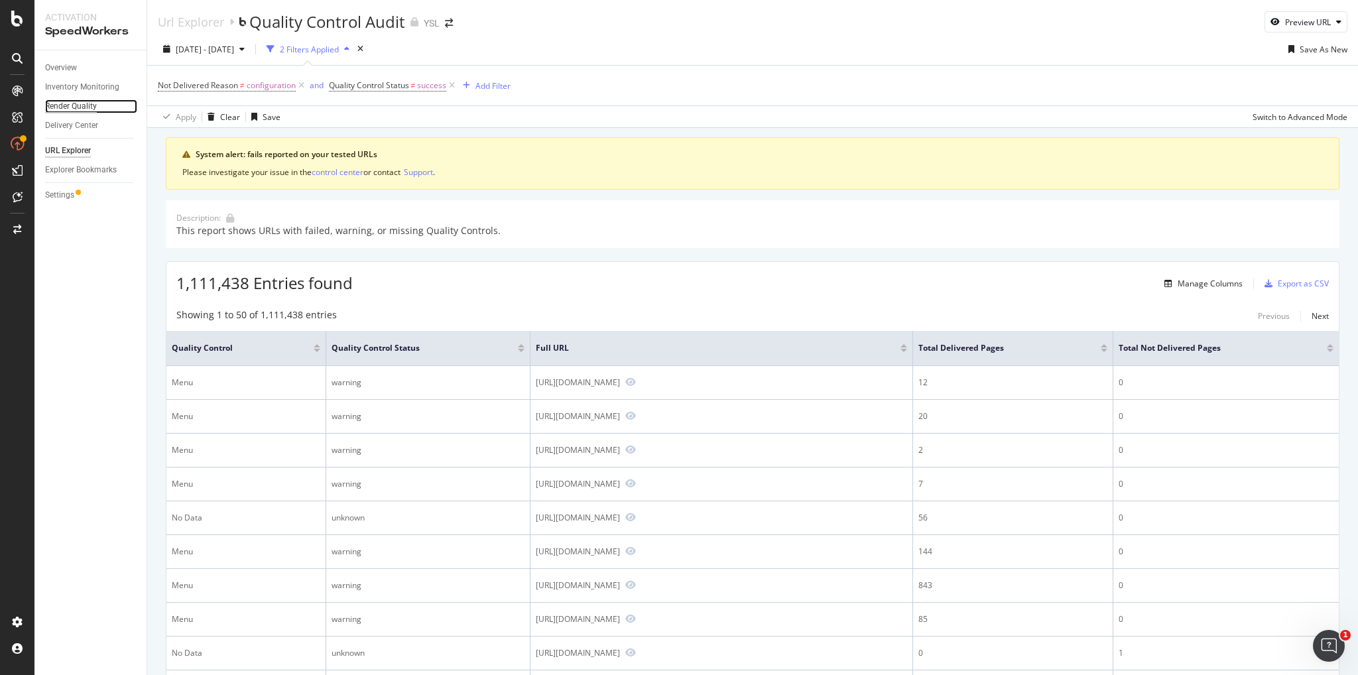
click at [77, 105] on div "Render Quality" at bounding box center [71, 106] width 52 height 14
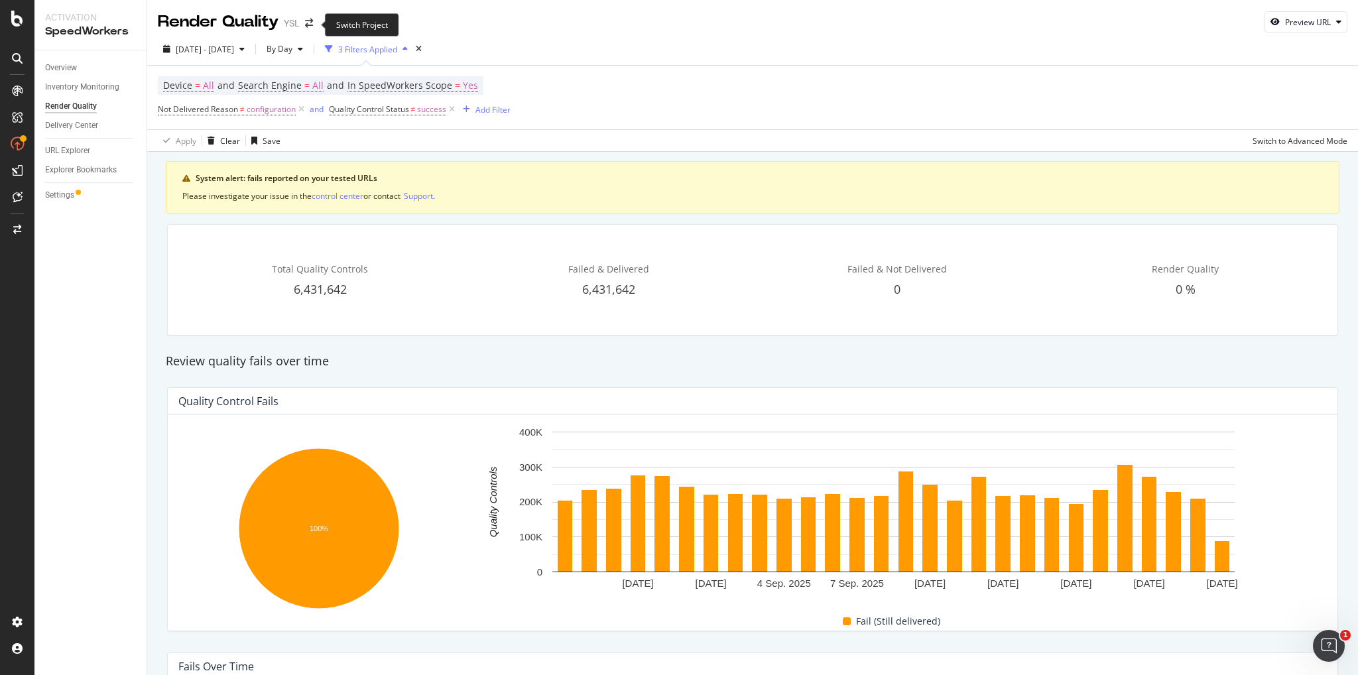
click at [317, 24] on span at bounding box center [309, 23] width 19 height 9
click at [309, 23] on icon "arrow-right-arrow-left" at bounding box center [309, 23] width 8 height 9
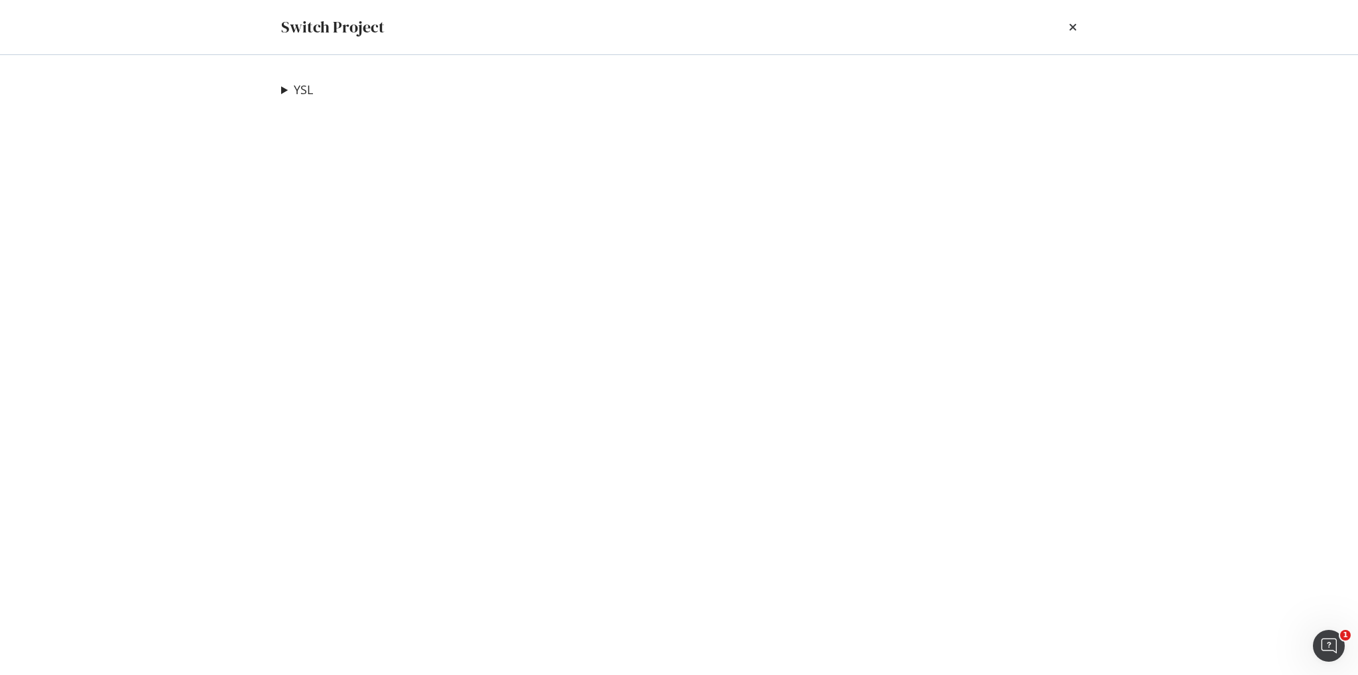
click at [281, 91] on summary "YSL" at bounding box center [297, 90] width 32 height 17
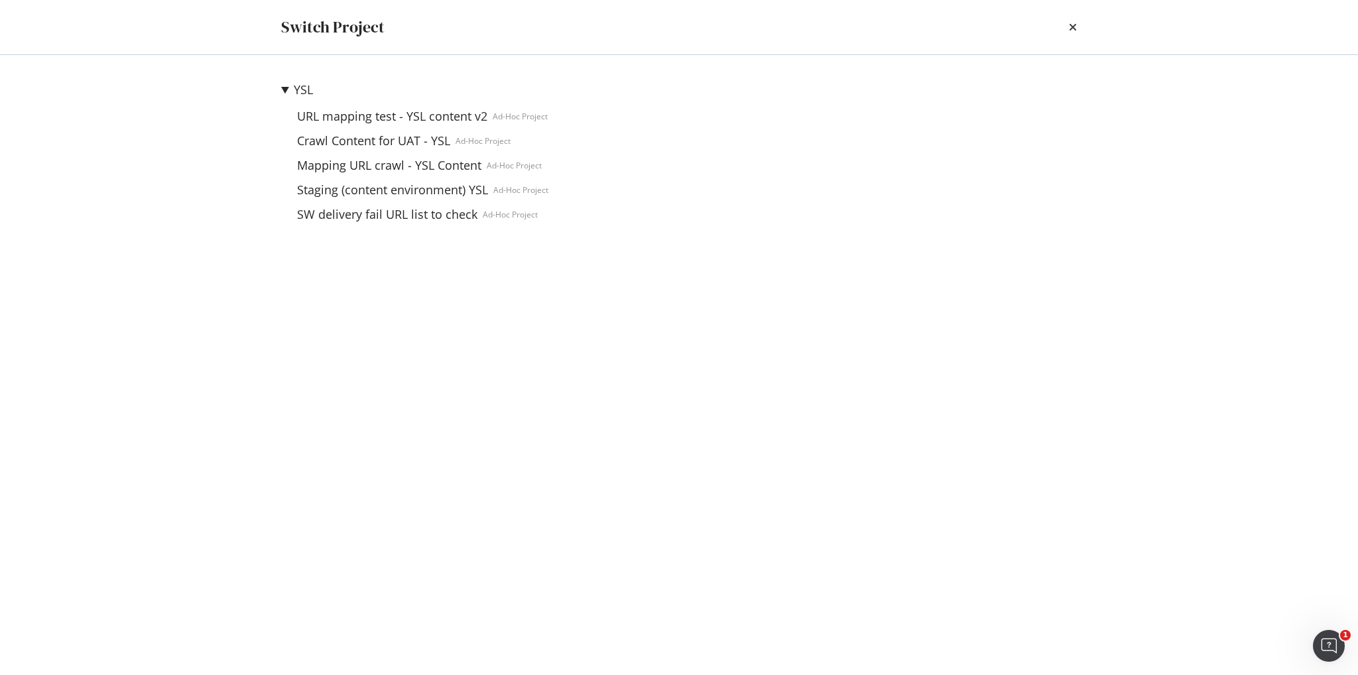
click at [281, 91] on summary "YSL" at bounding box center [414, 90] width 267 height 17
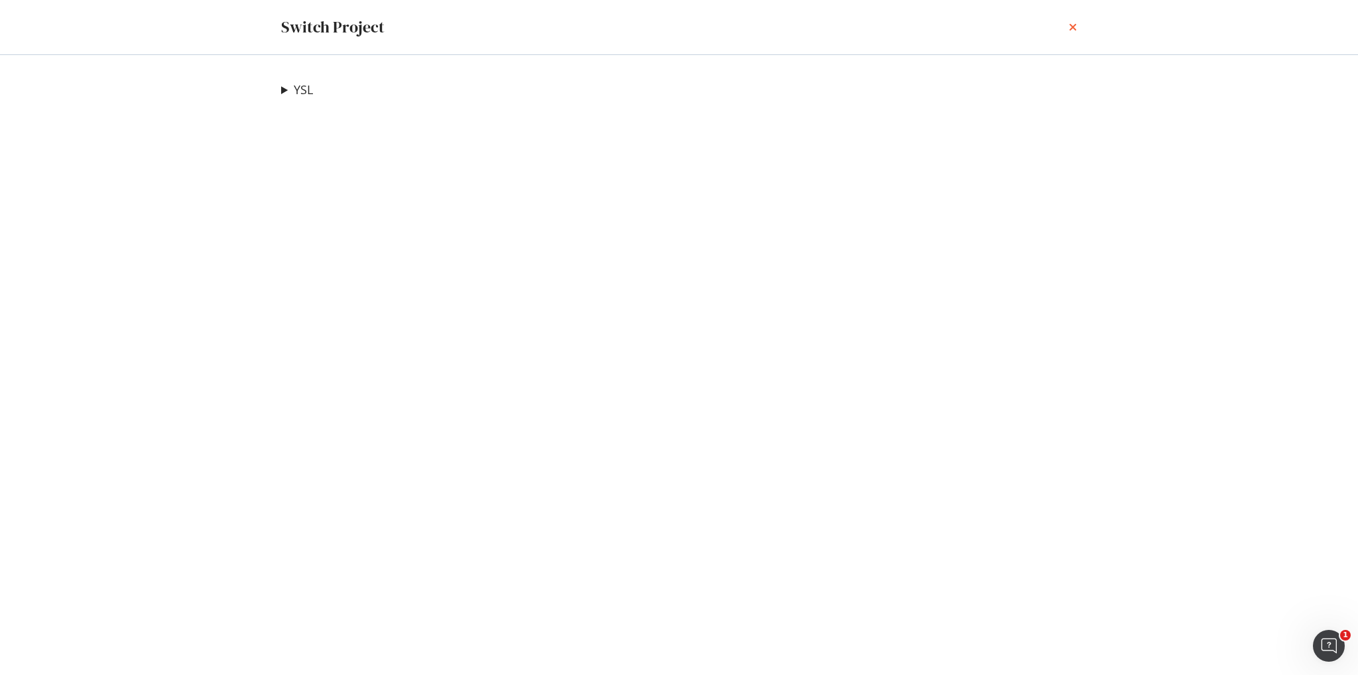
click at [1071, 28] on icon "times" at bounding box center [1073, 27] width 8 height 11
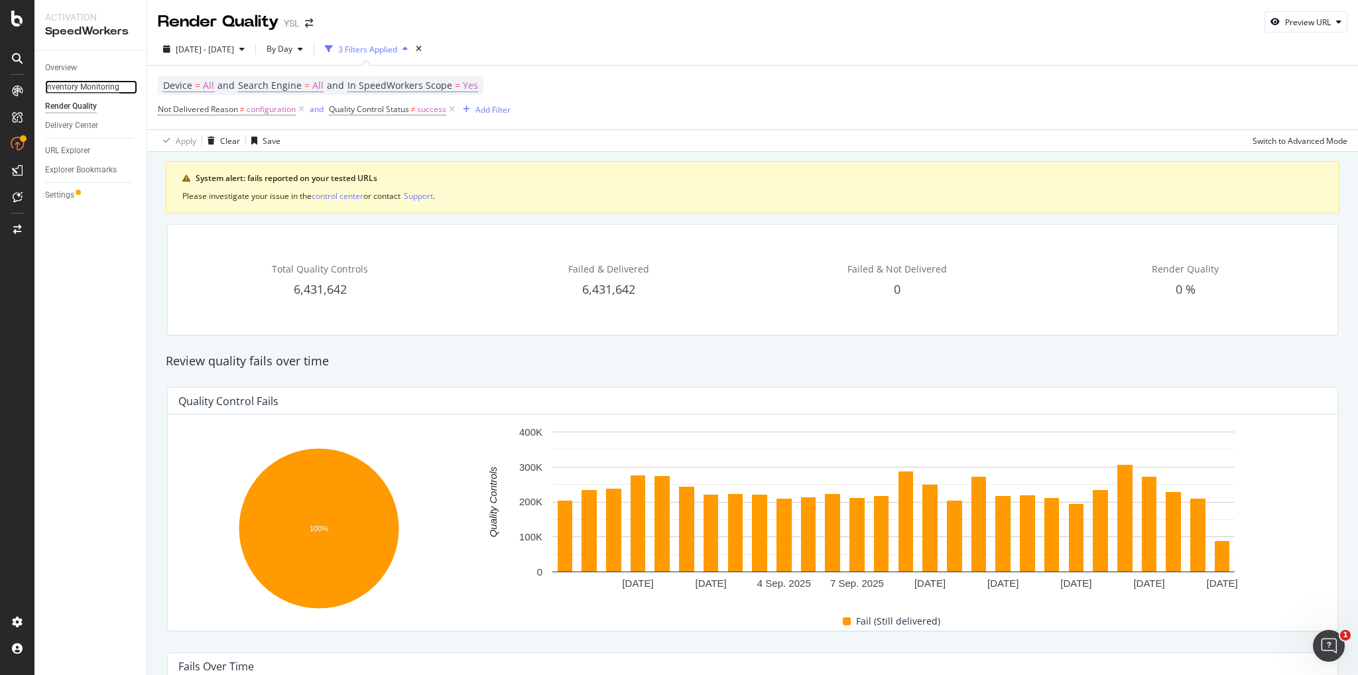
click at [74, 87] on div "Inventory Monitoring" at bounding box center [82, 87] width 74 height 14
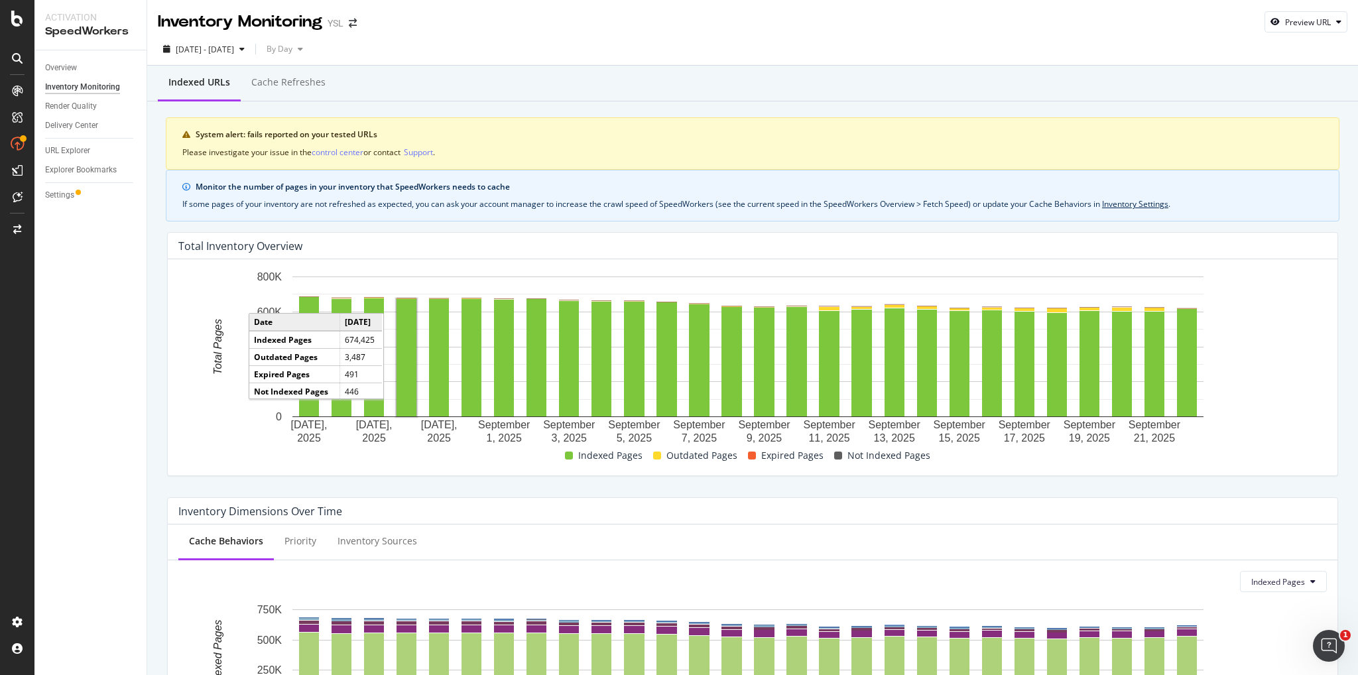
click at [827, 308] on rect "A chart." at bounding box center [829, 308] width 21 height 3
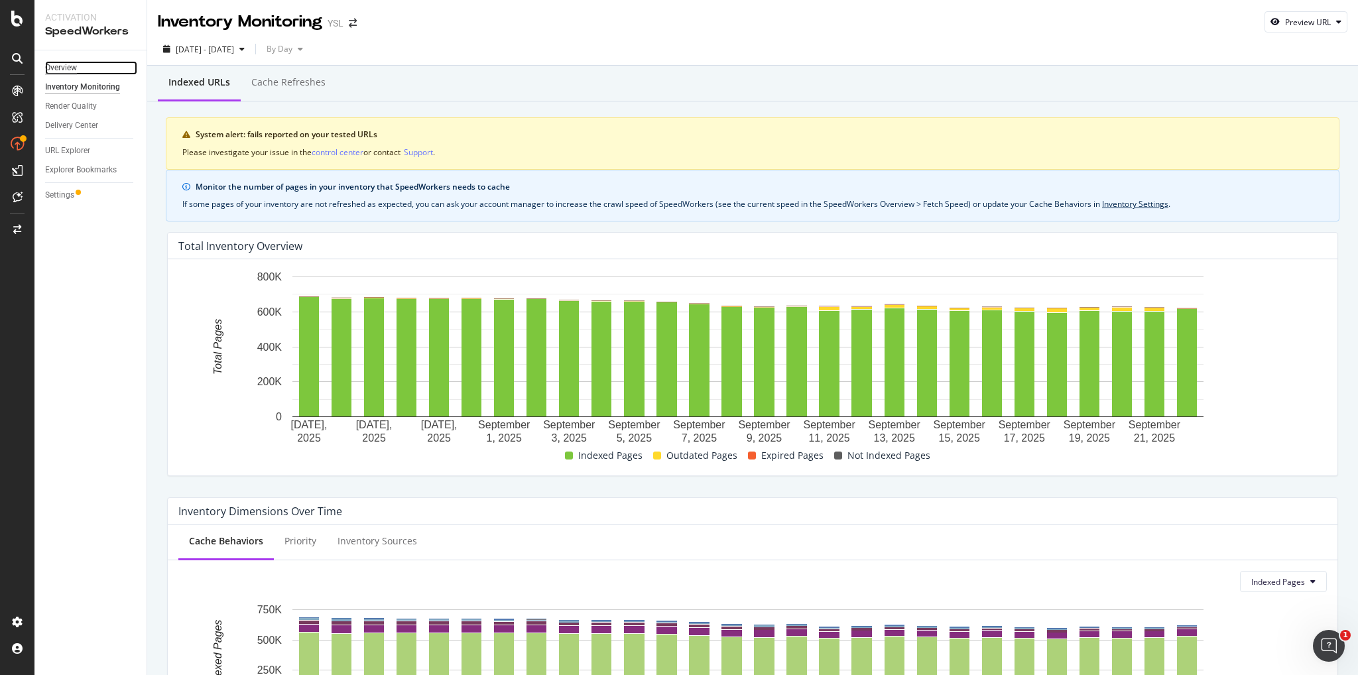
click at [57, 68] on div "Overview" at bounding box center [61, 68] width 32 height 14
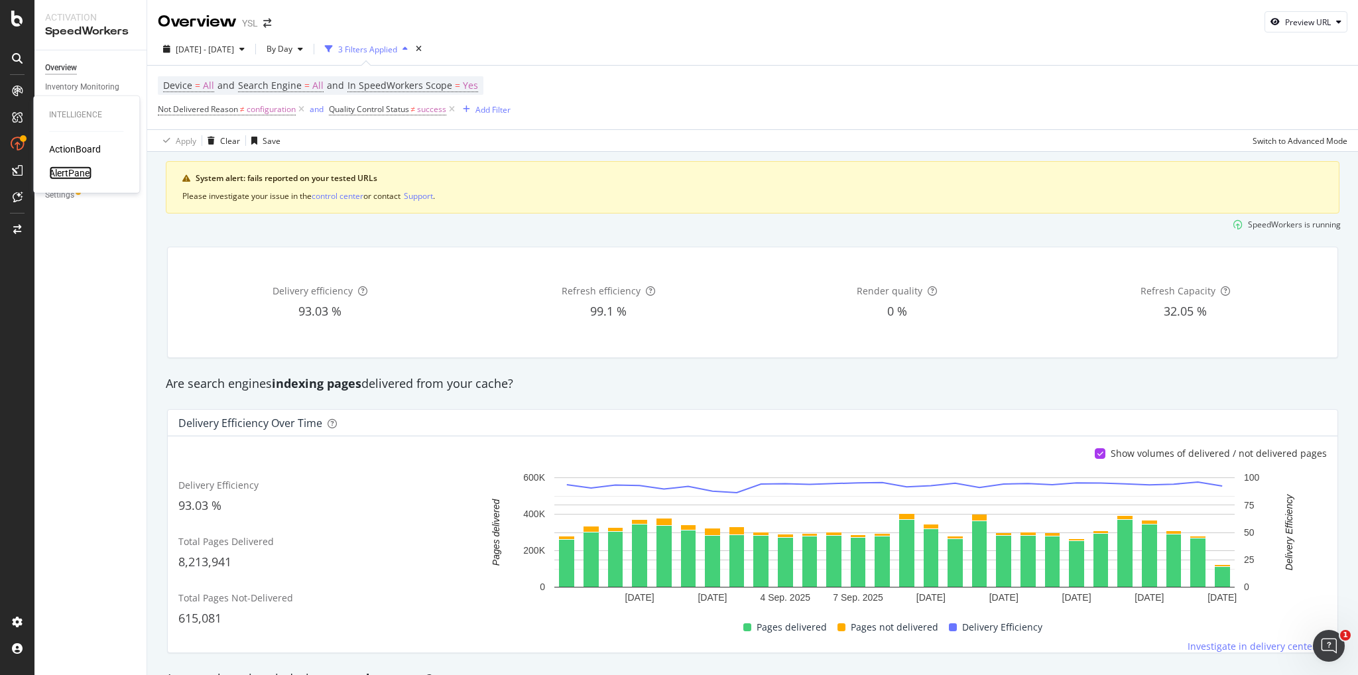
click at [74, 172] on div "AlertPanel" at bounding box center [70, 172] width 42 height 13
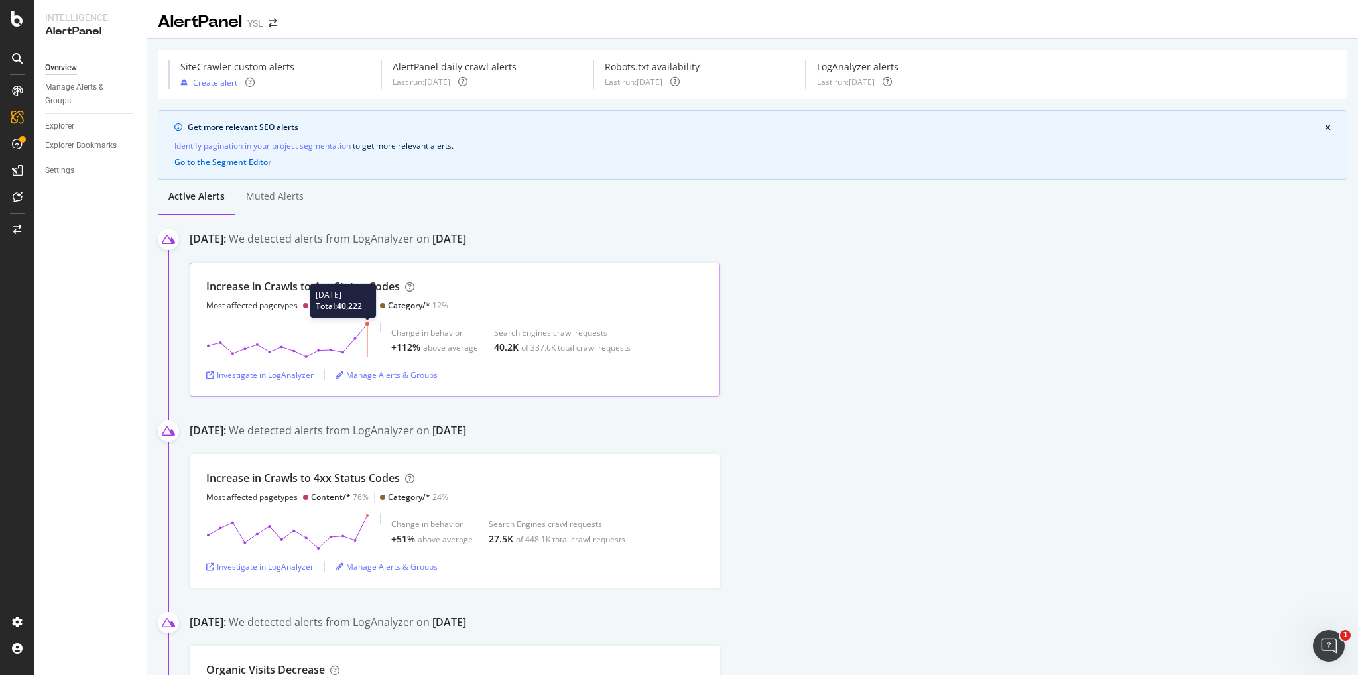
click at [365, 326] on polygon at bounding box center [287, 340] width 159 height 33
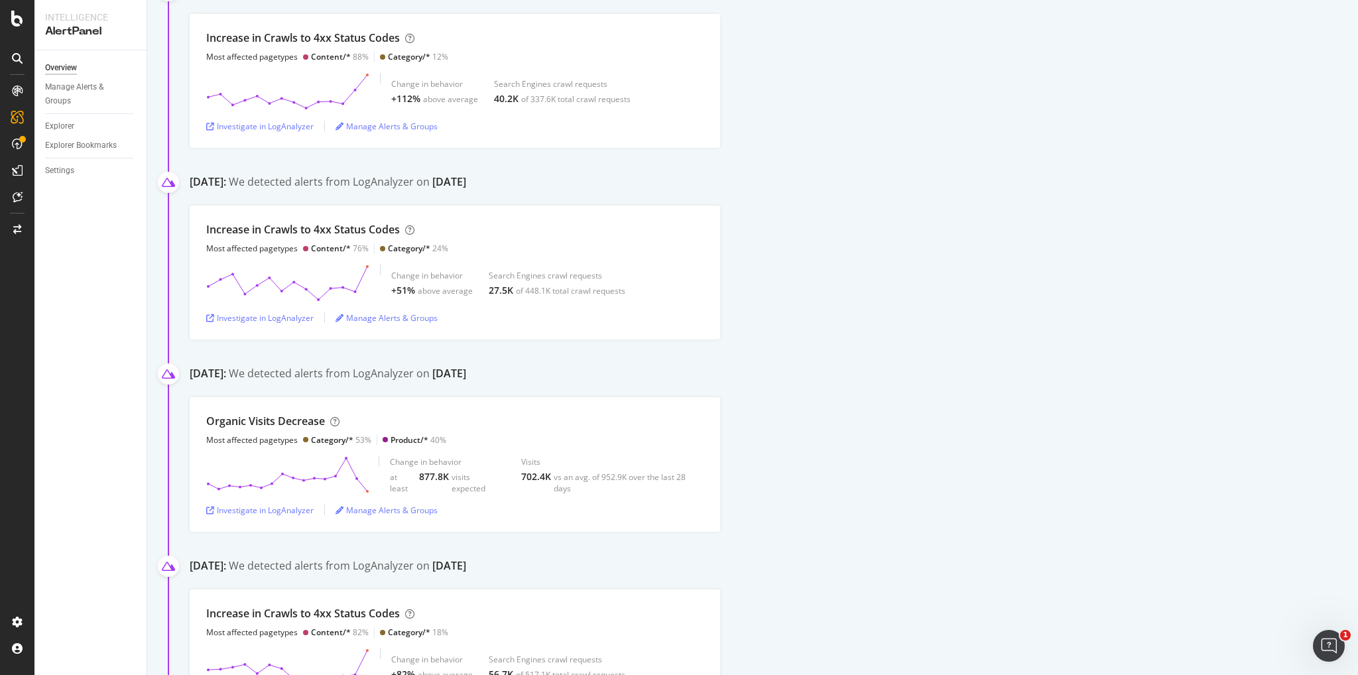
scroll to position [66, 0]
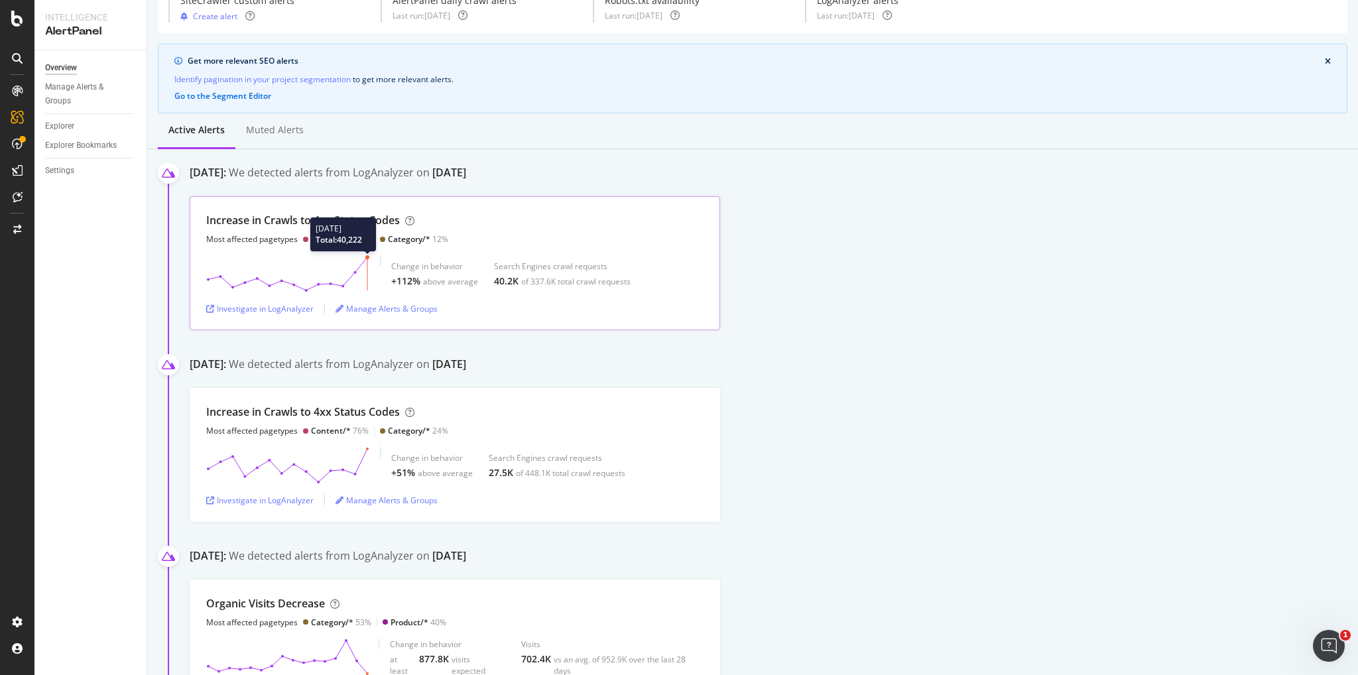
click at [367, 257] on line at bounding box center [367, 273] width 0 height 33
click at [366, 260] on polygon at bounding box center [287, 273] width 159 height 33
click at [305, 303] on div "Investigate in LogAnalyzer" at bounding box center [259, 308] width 107 height 11
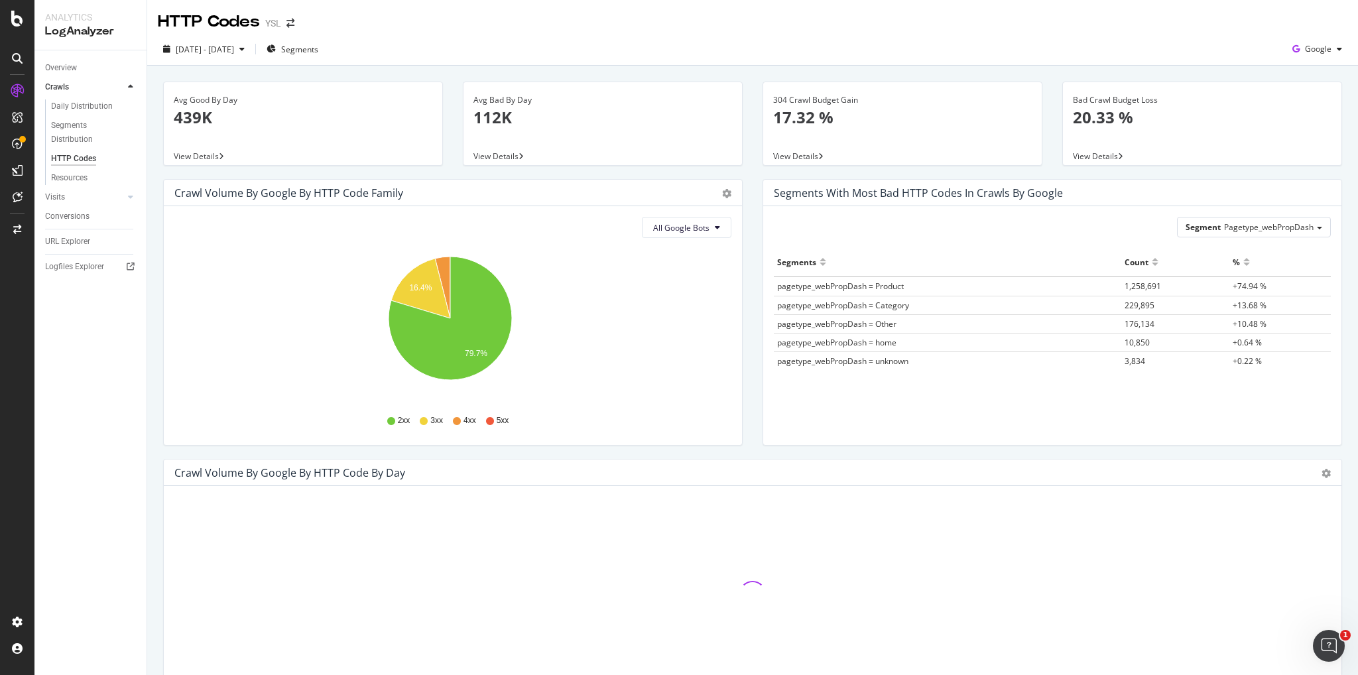
scroll to position [66, 0]
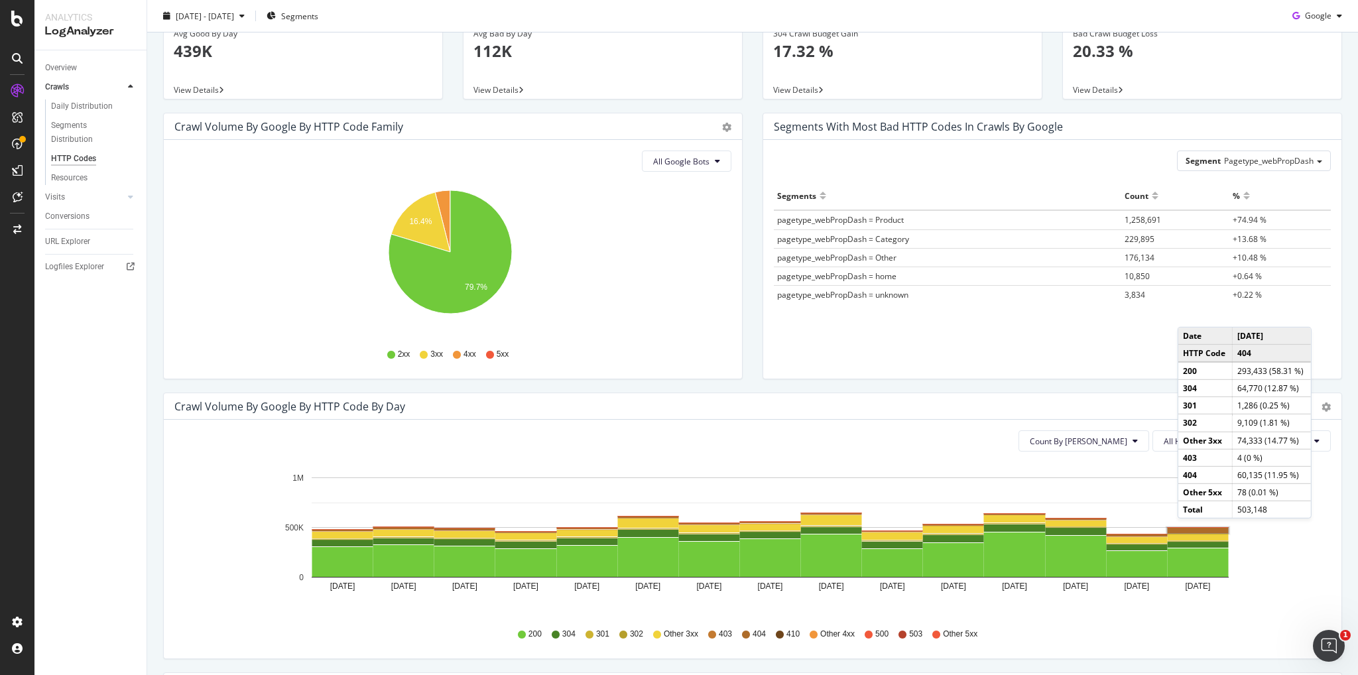
click at [1191, 531] on rect "A chart." at bounding box center [1197, 530] width 61 height 5
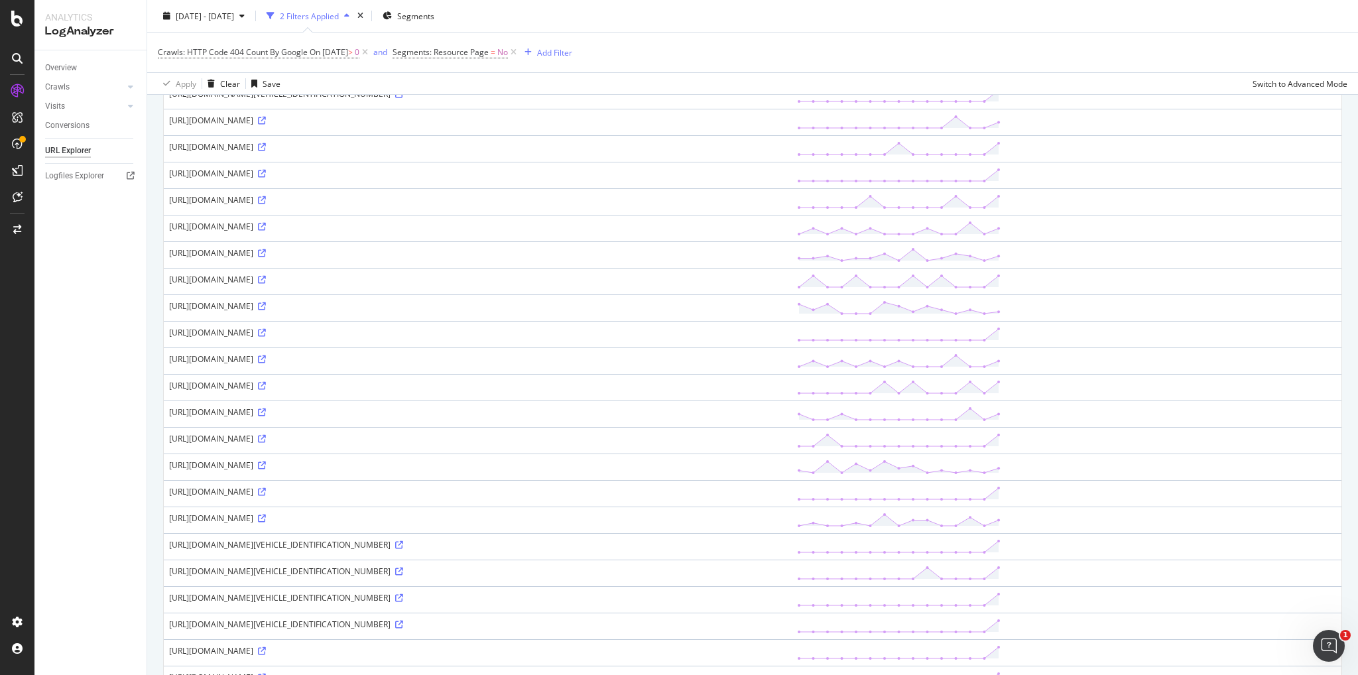
scroll to position [951, 0]
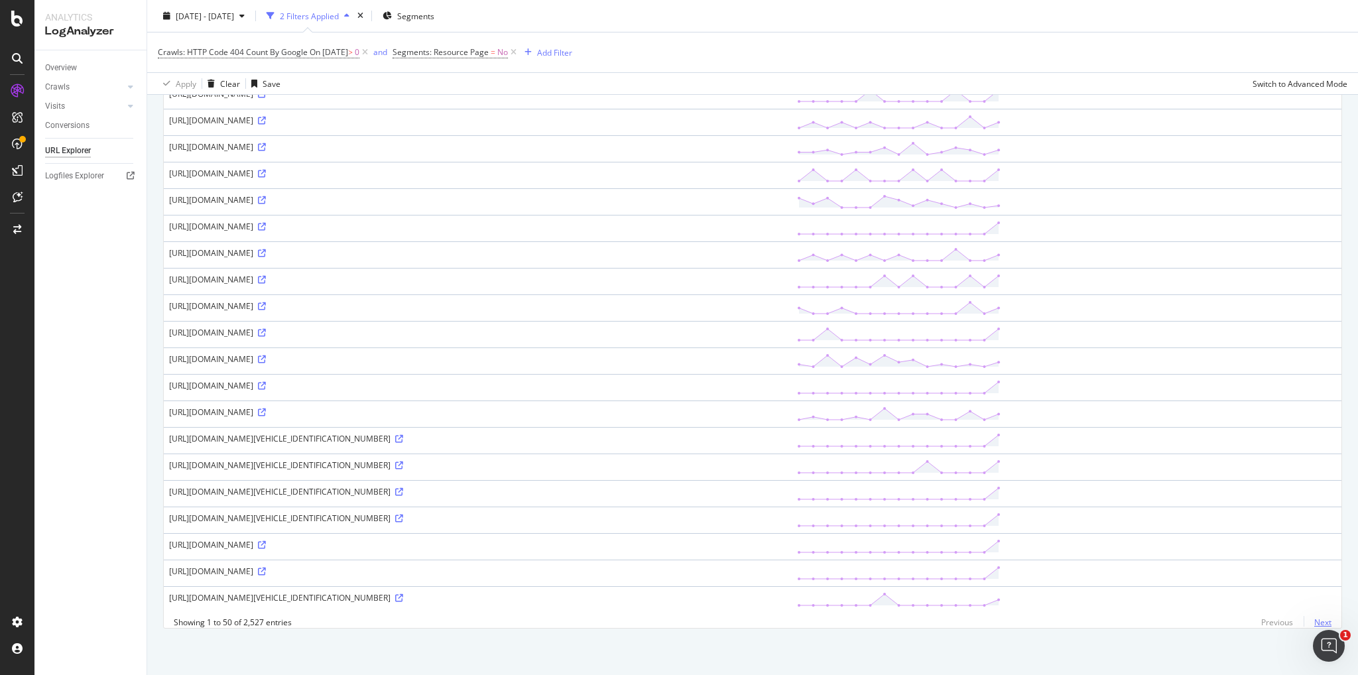
click at [1315, 617] on link "Next" at bounding box center [1317, 622] width 28 height 19
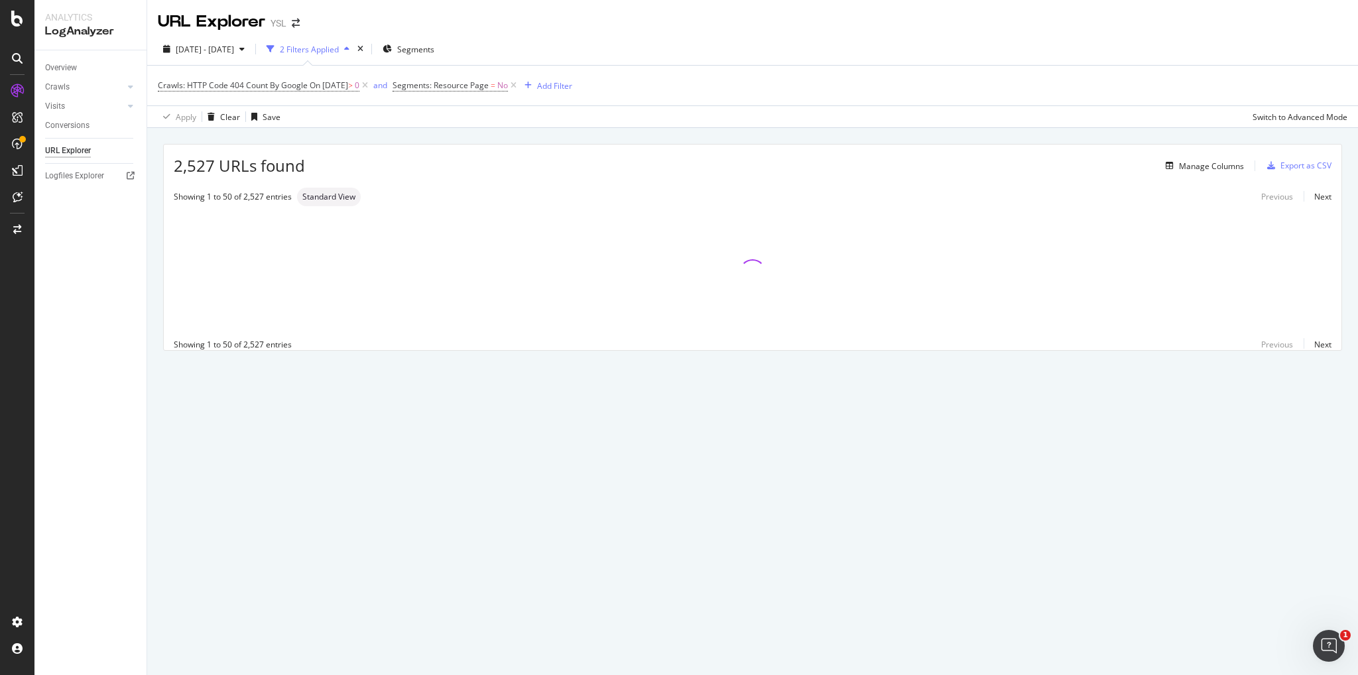
click at [1315, 620] on div "URL Explorer YSL 2025 Sep. 4th - Sep. 18th 2 Filters Applied Segments Crawls: H…" at bounding box center [752, 337] width 1211 height 675
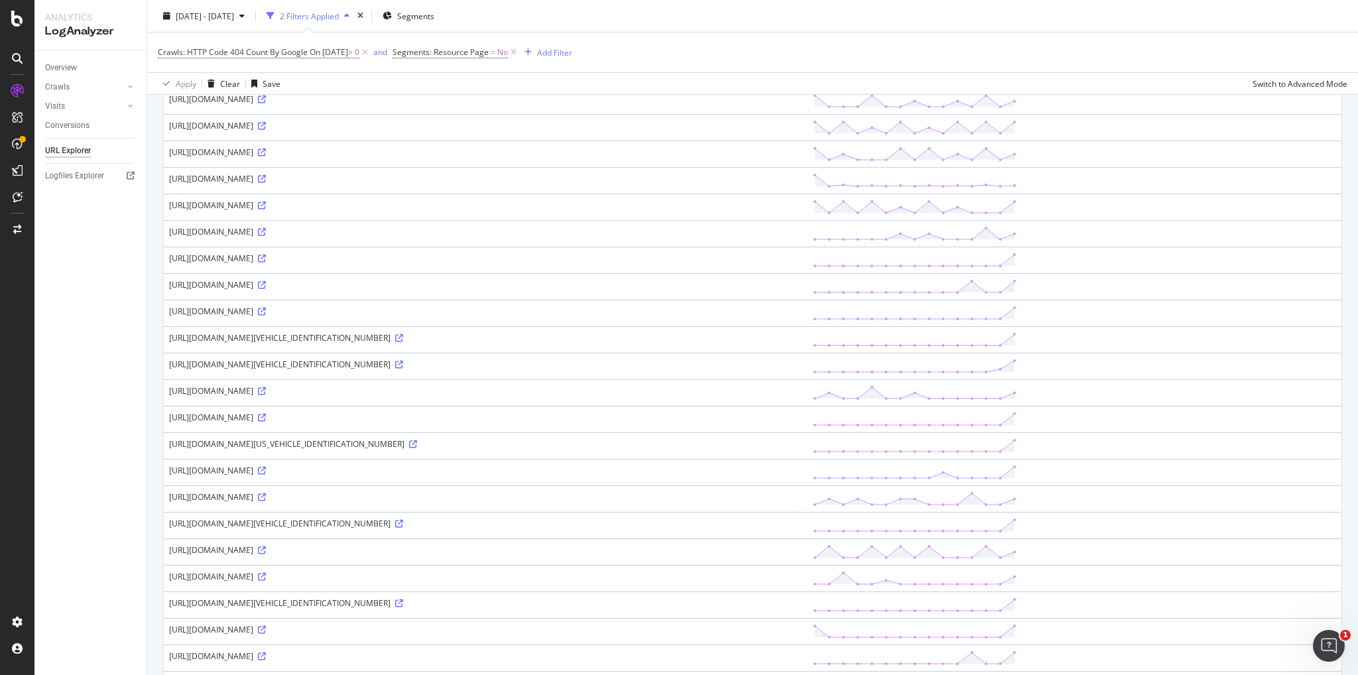
scroll to position [951, 0]
